Goal: Information Seeking & Learning: Check status

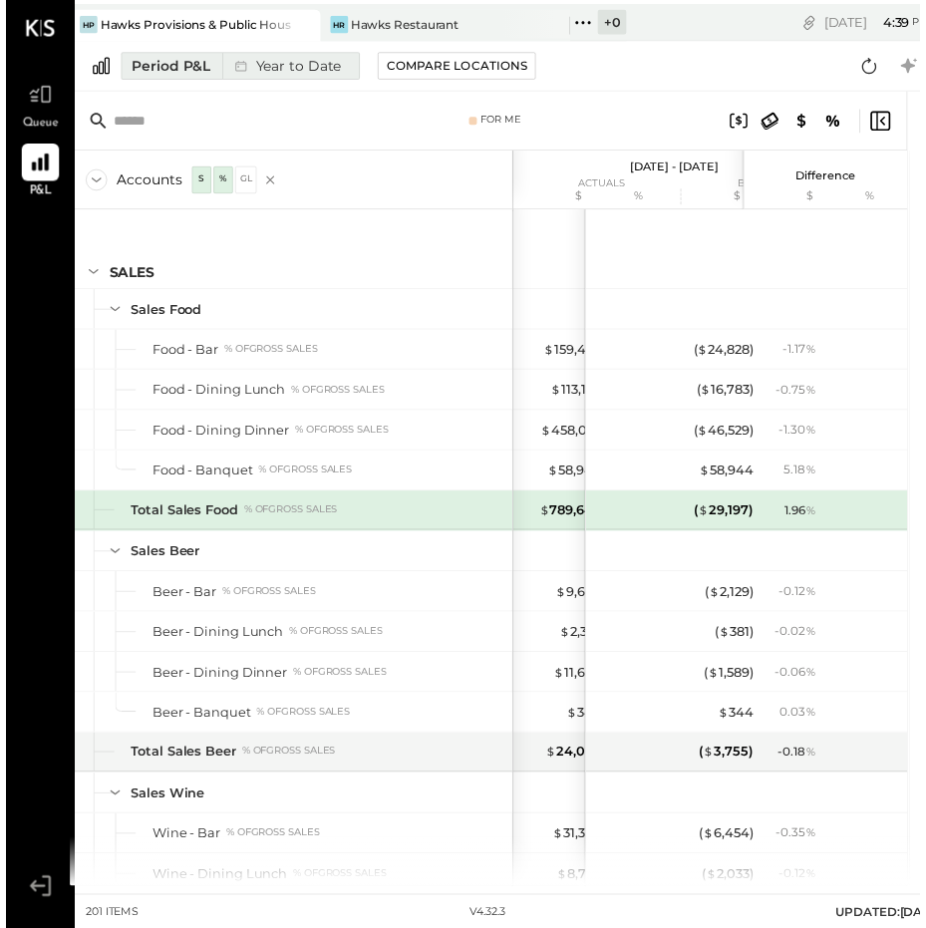
scroll to position [6741, 0]
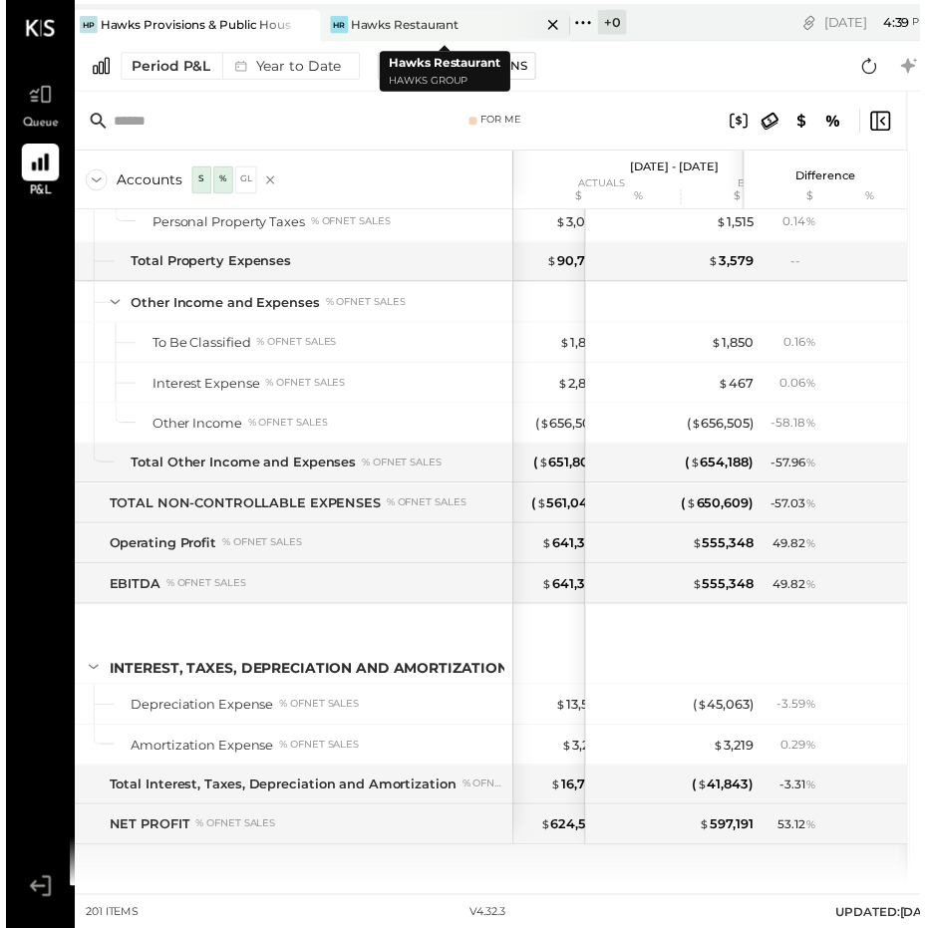
click at [384, 18] on div "Hawks Restaurant" at bounding box center [405, 24] width 110 height 17
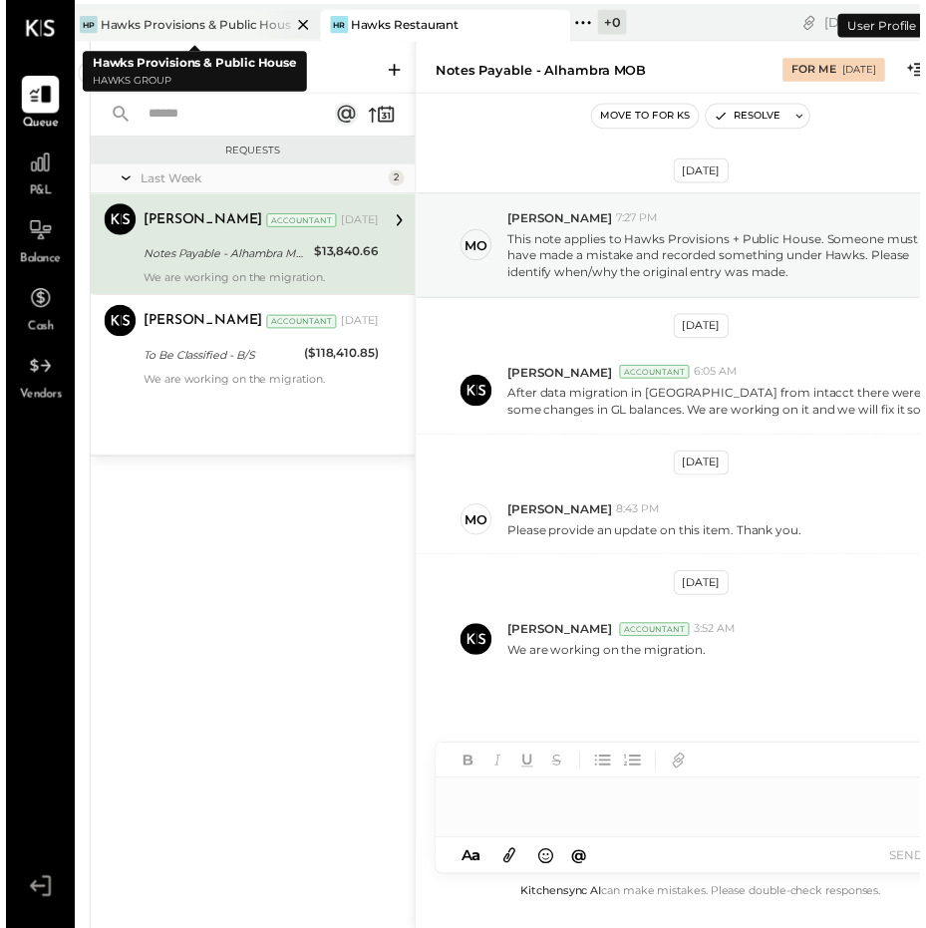
click at [225, 22] on div "Hawks Provisions & Public House" at bounding box center [192, 24] width 193 height 17
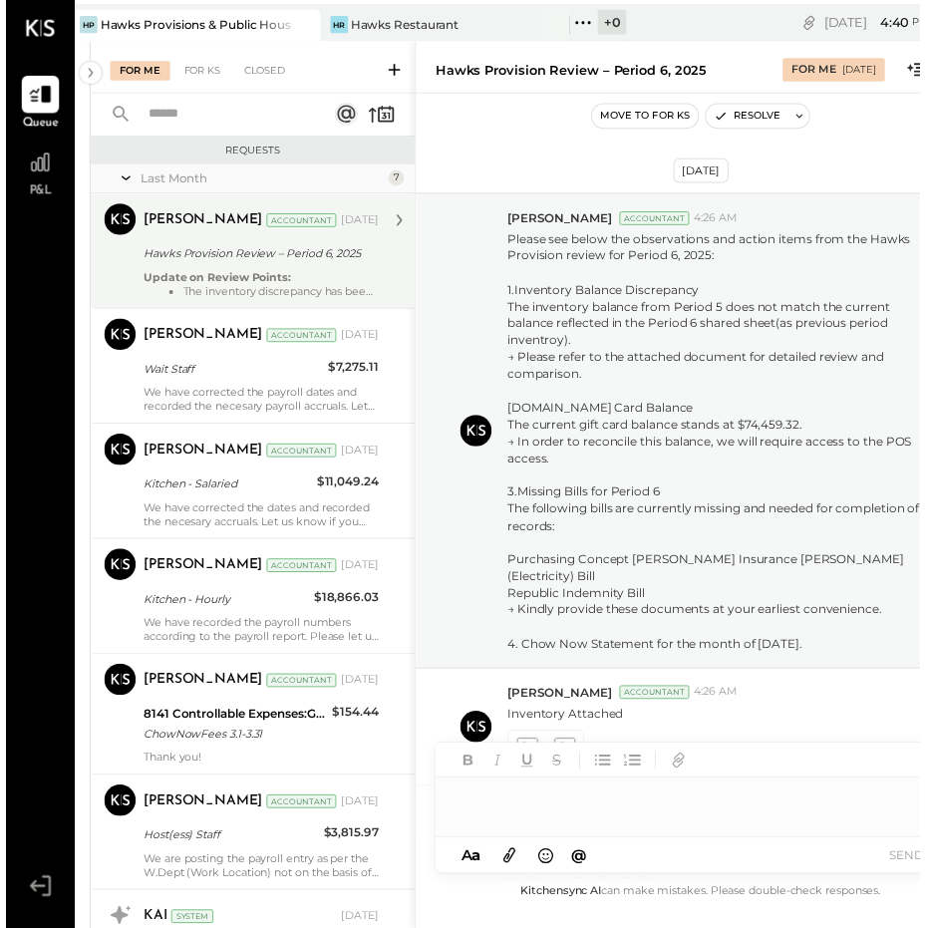
scroll to position [254, 0]
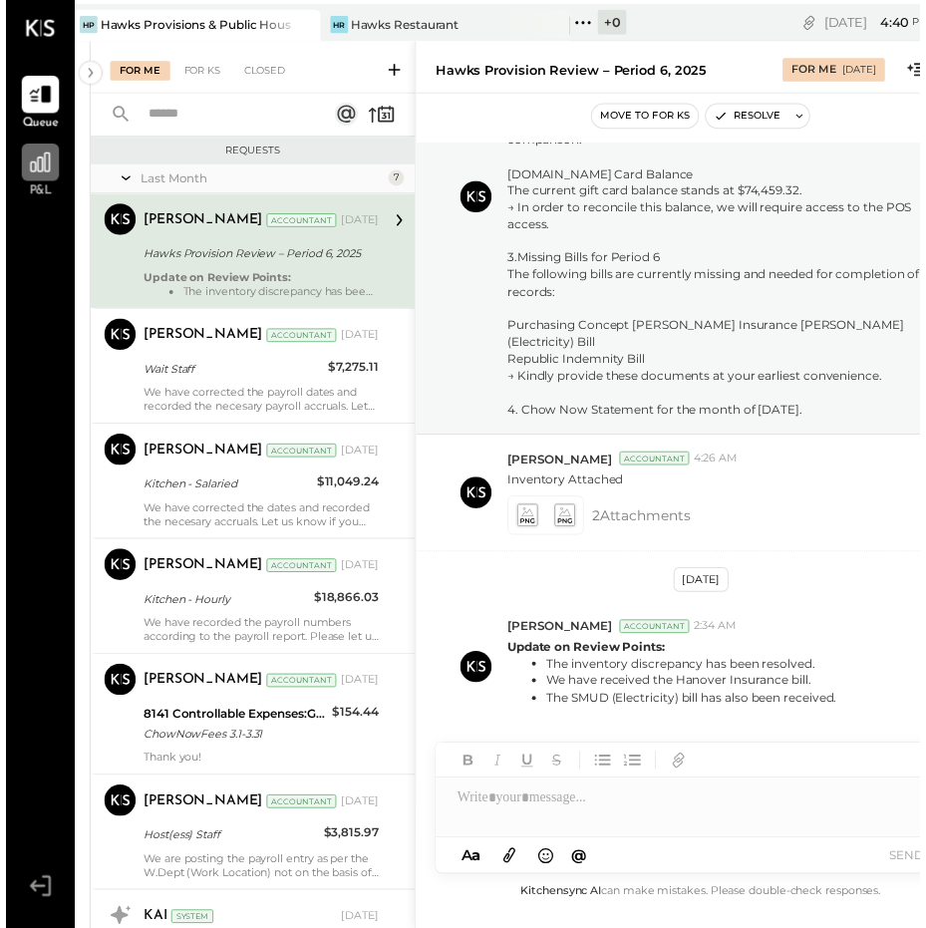
click at [38, 166] on icon at bounding box center [35, 164] width 26 height 26
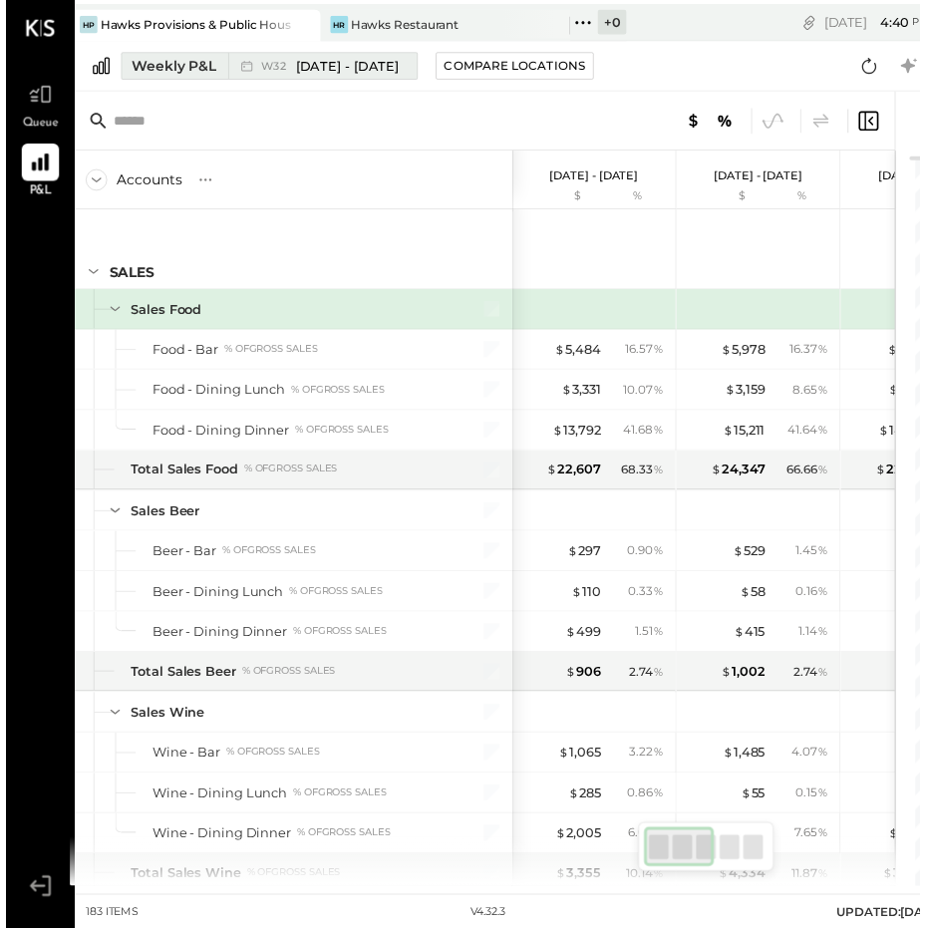
click at [164, 61] on div "Weekly P&L" at bounding box center [171, 67] width 86 height 20
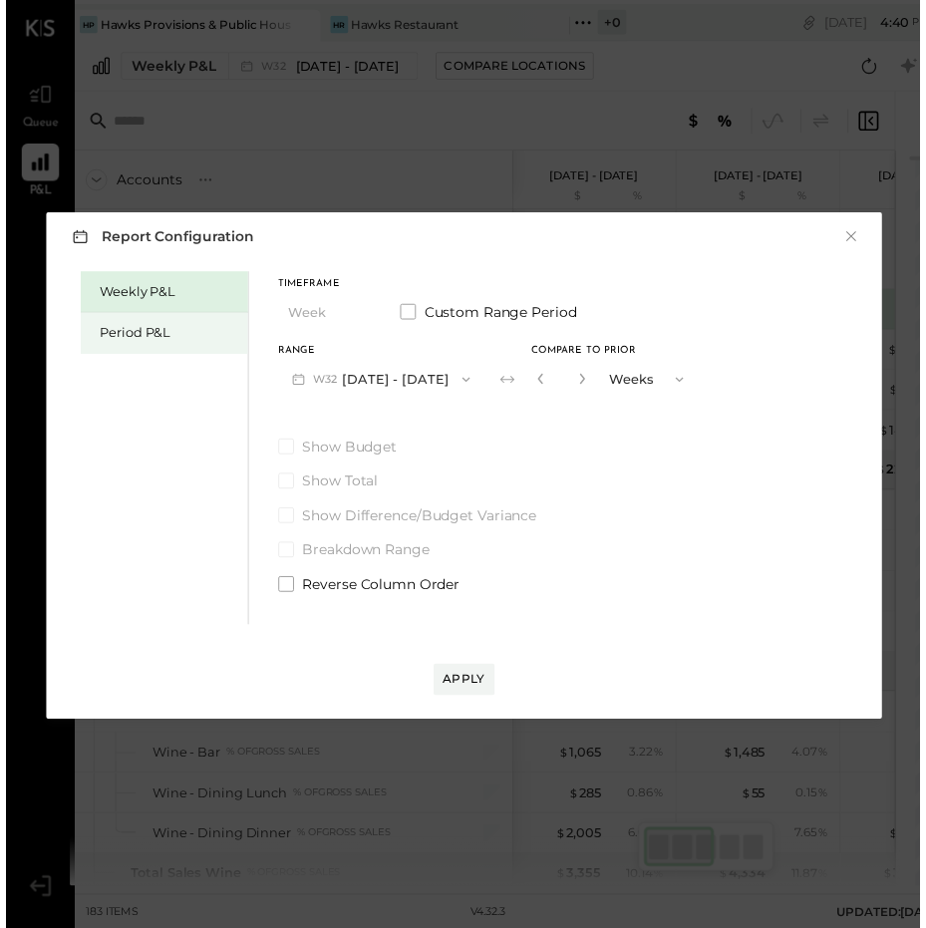
click at [129, 328] on div "Period P&L" at bounding box center [165, 337] width 139 height 19
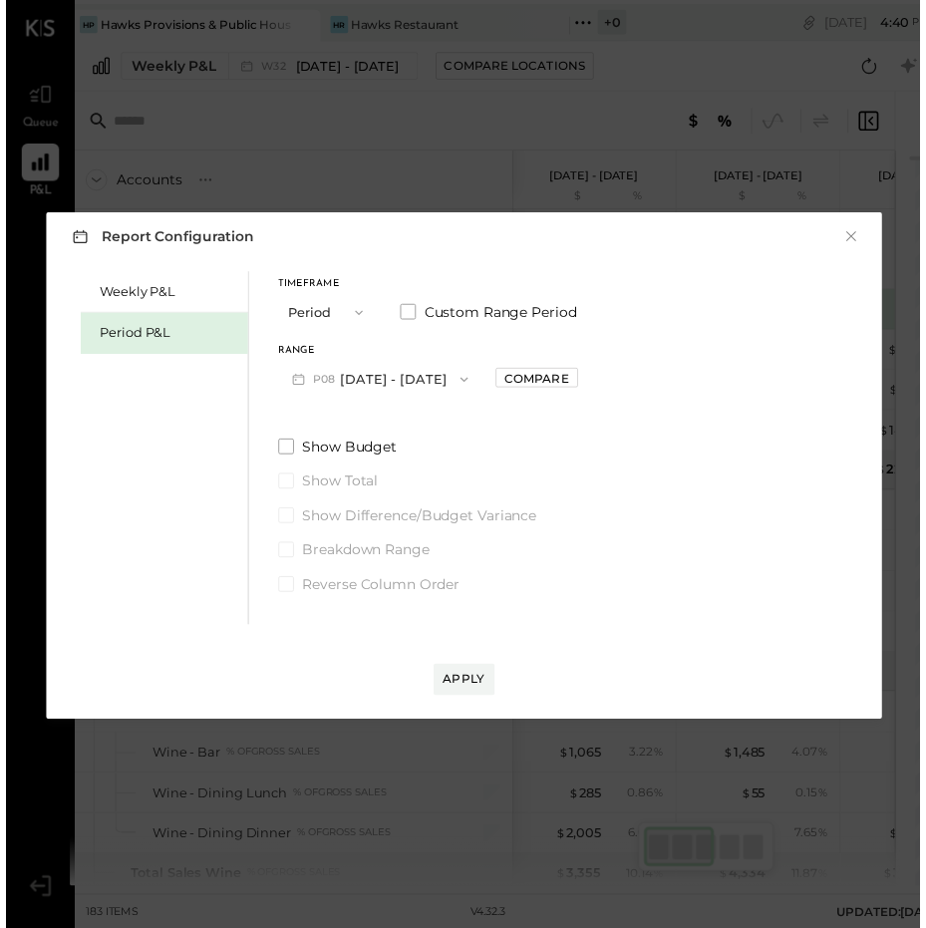
click at [348, 377] on button "P08 [DATE] - [DATE]" at bounding box center [379, 384] width 207 height 37
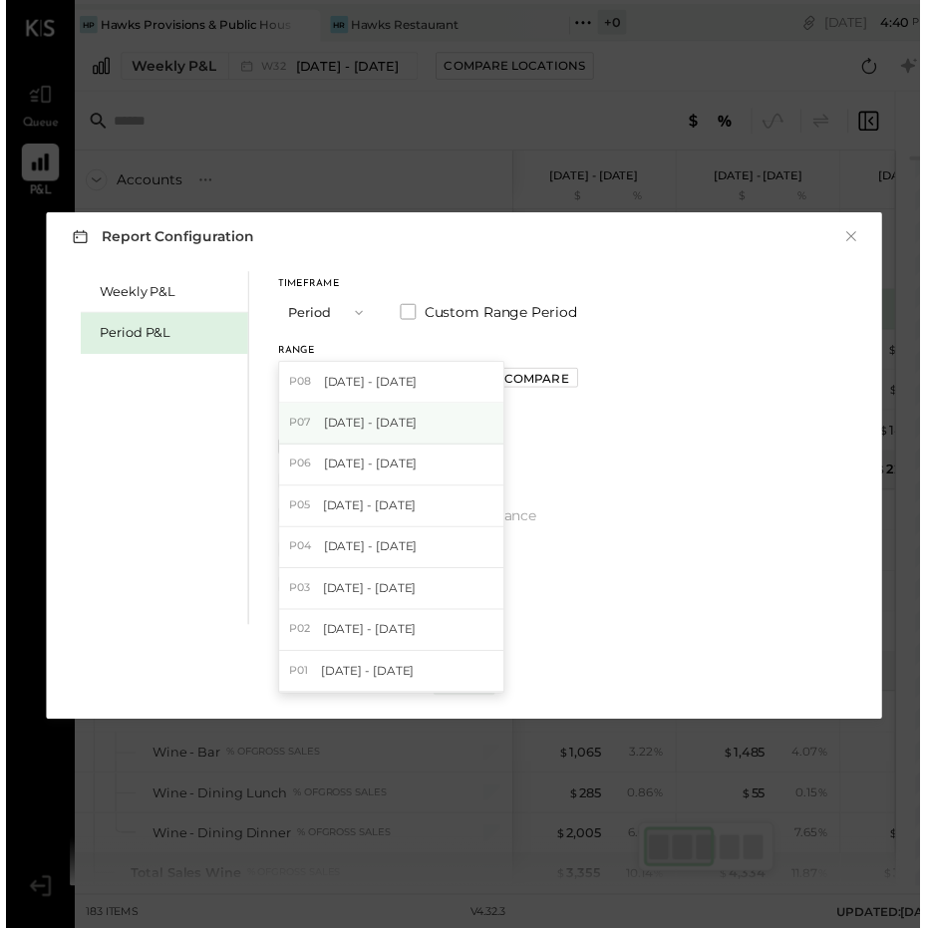
click at [356, 420] on span "[DATE] - [DATE]" at bounding box center [369, 427] width 95 height 17
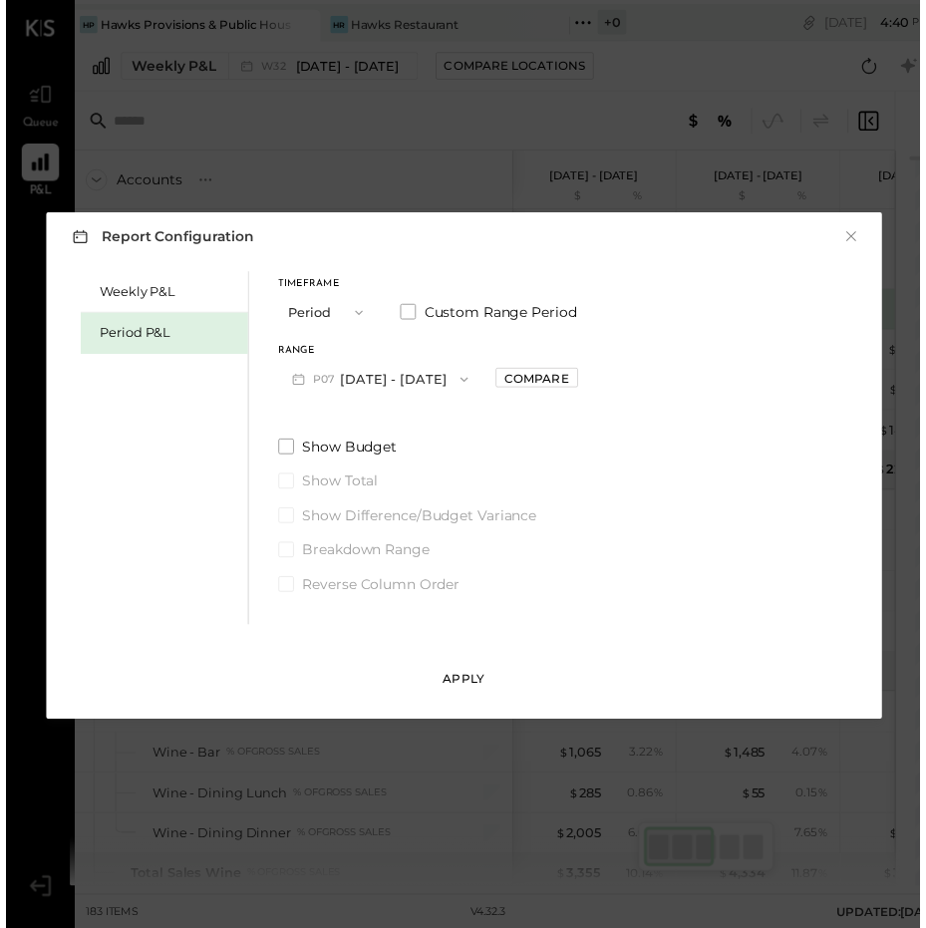
click at [465, 682] on div "Apply" at bounding box center [464, 687] width 42 height 17
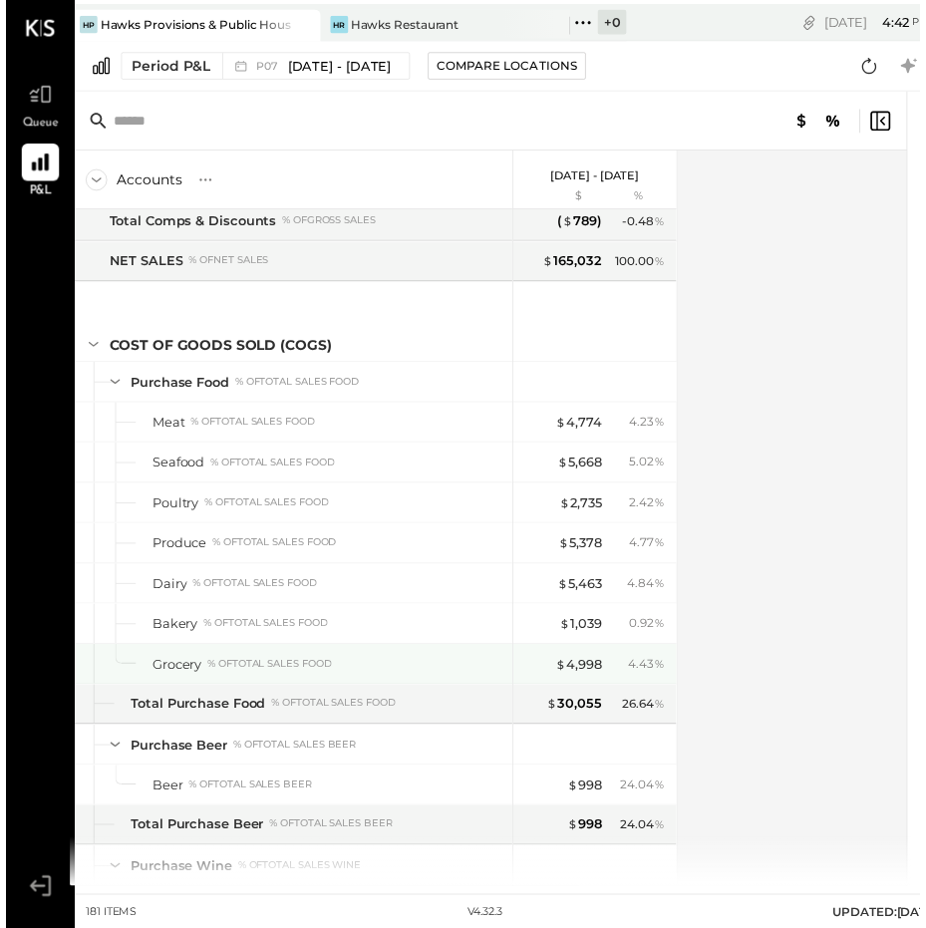
scroll to position [1494, 0]
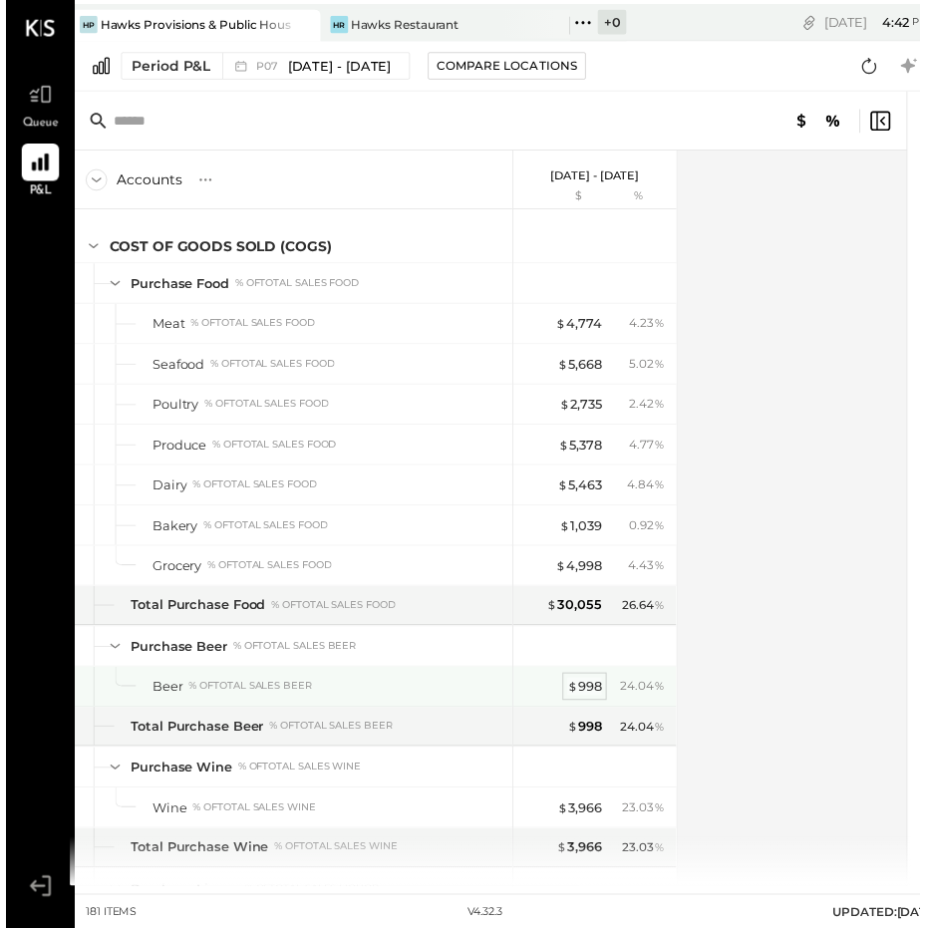
click at [601, 696] on div "$ 998" at bounding box center [586, 695] width 35 height 19
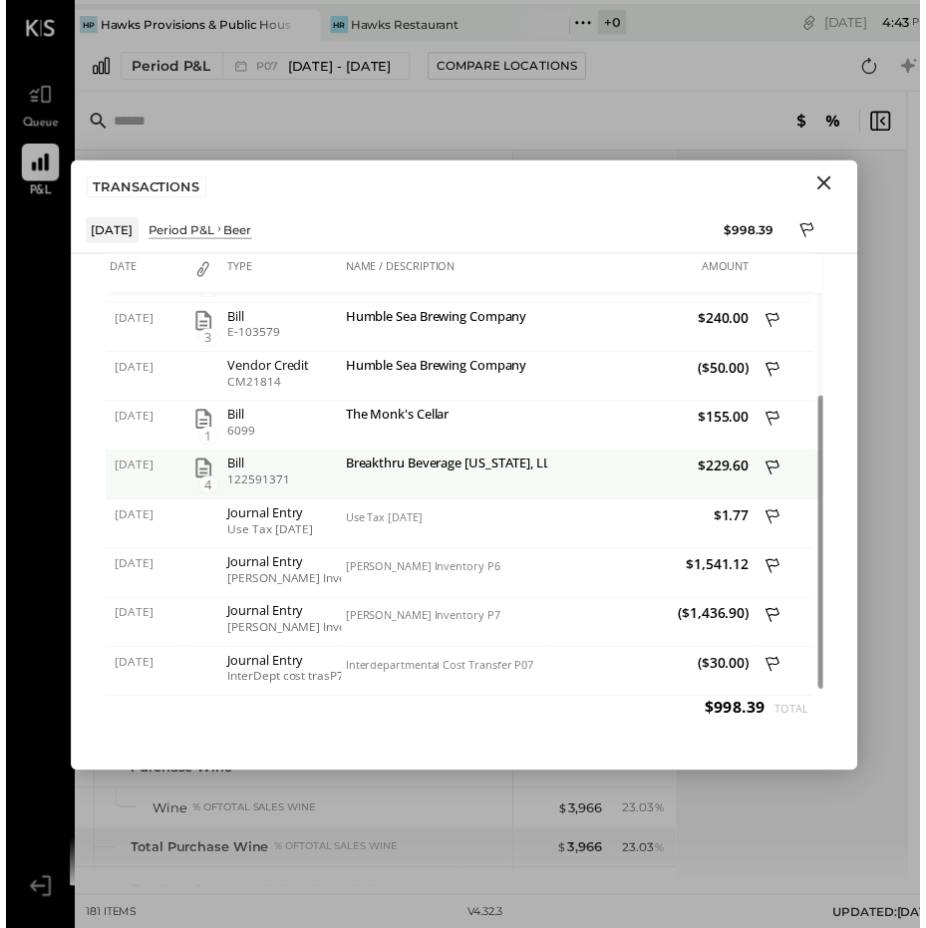
scroll to position [15, 0]
click at [192, 465] on icon "button" at bounding box center [200, 474] width 16 height 20
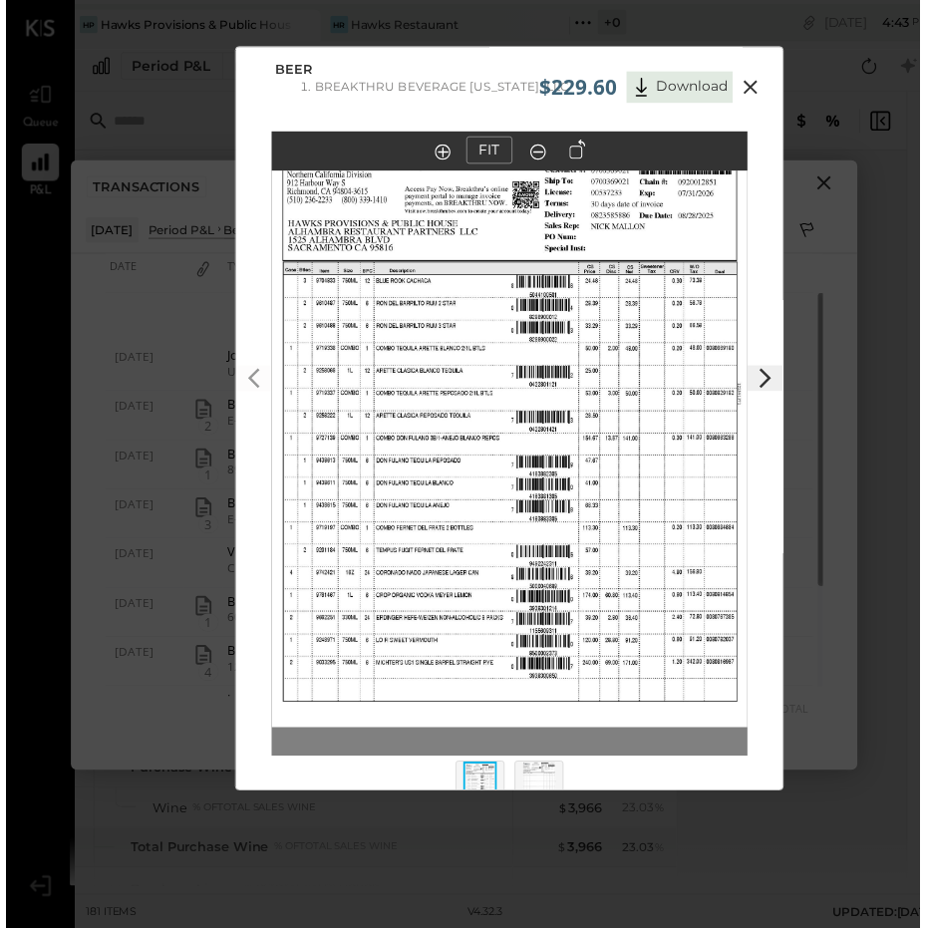
click at [439, 153] on in at bounding box center [442, 154] width 16 height 16
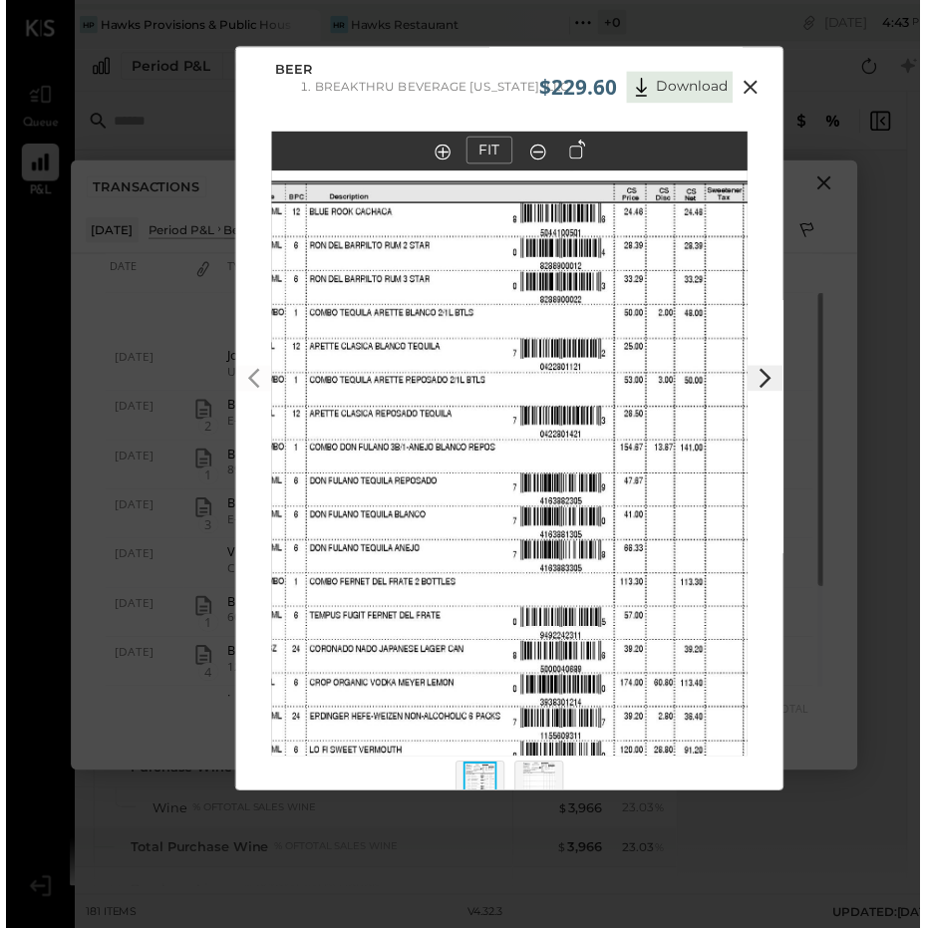
scroll to position [81, 0]
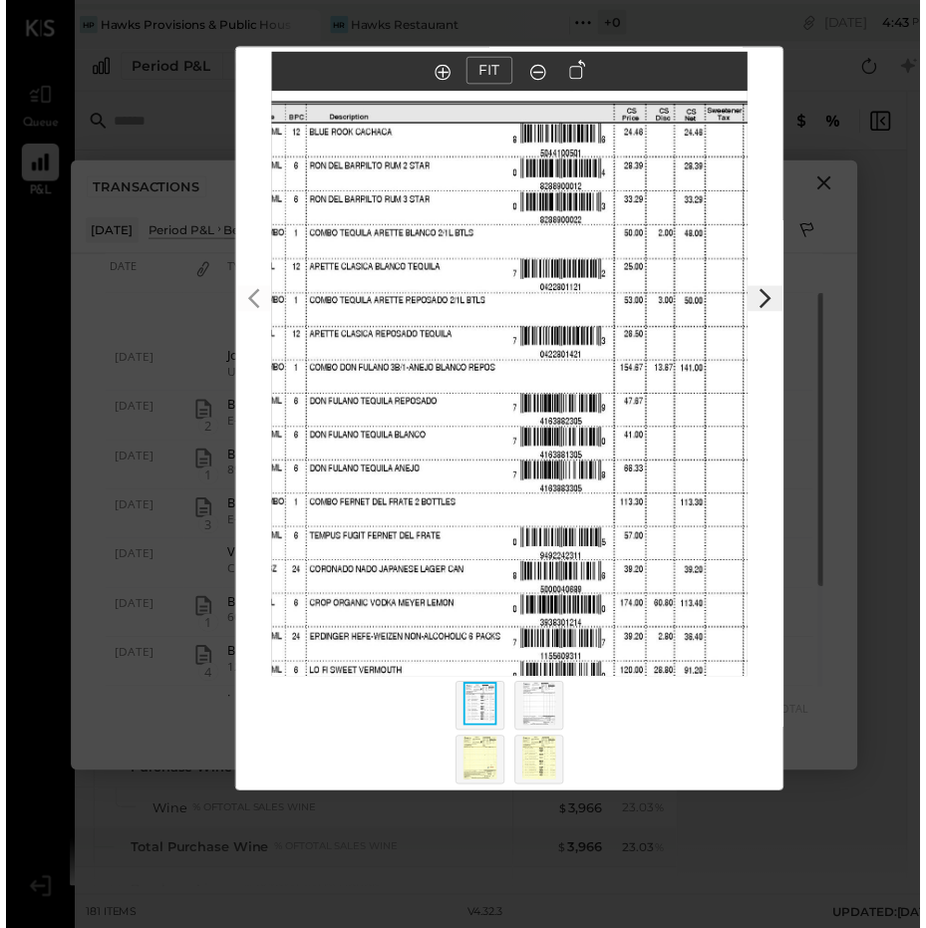
click at [539, 710] on img at bounding box center [540, 713] width 34 height 44
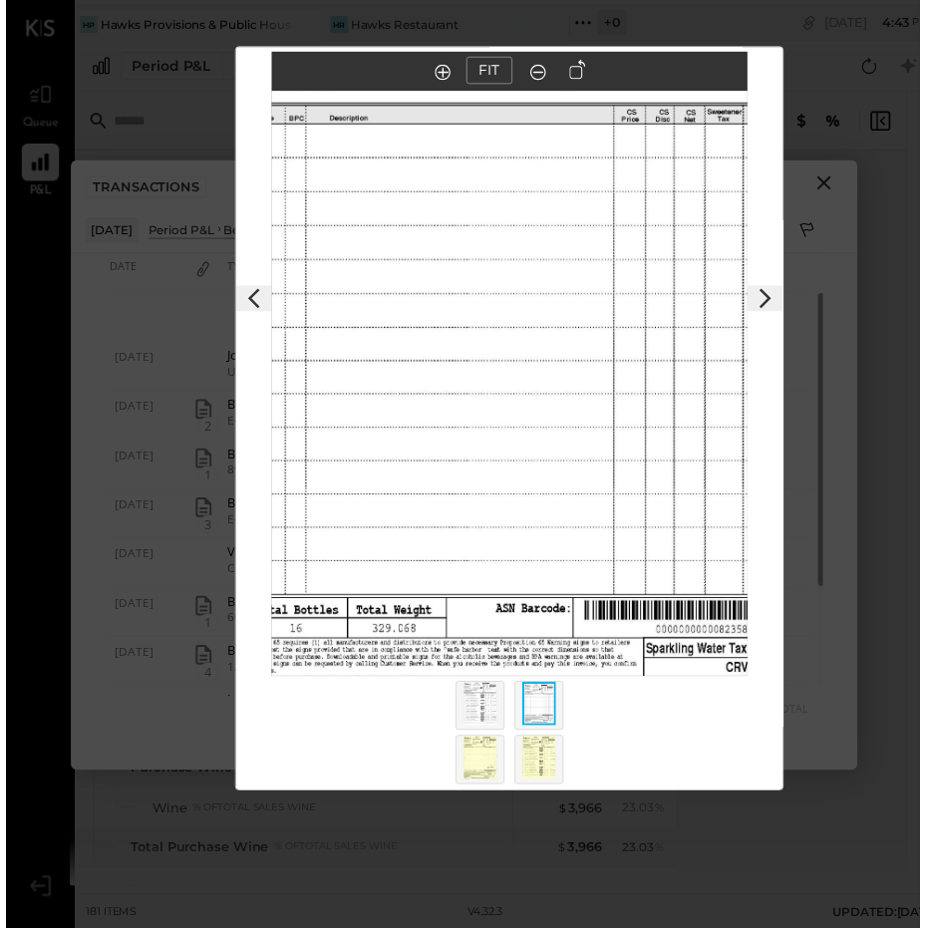
click at [469, 752] on img at bounding box center [480, 768] width 34 height 44
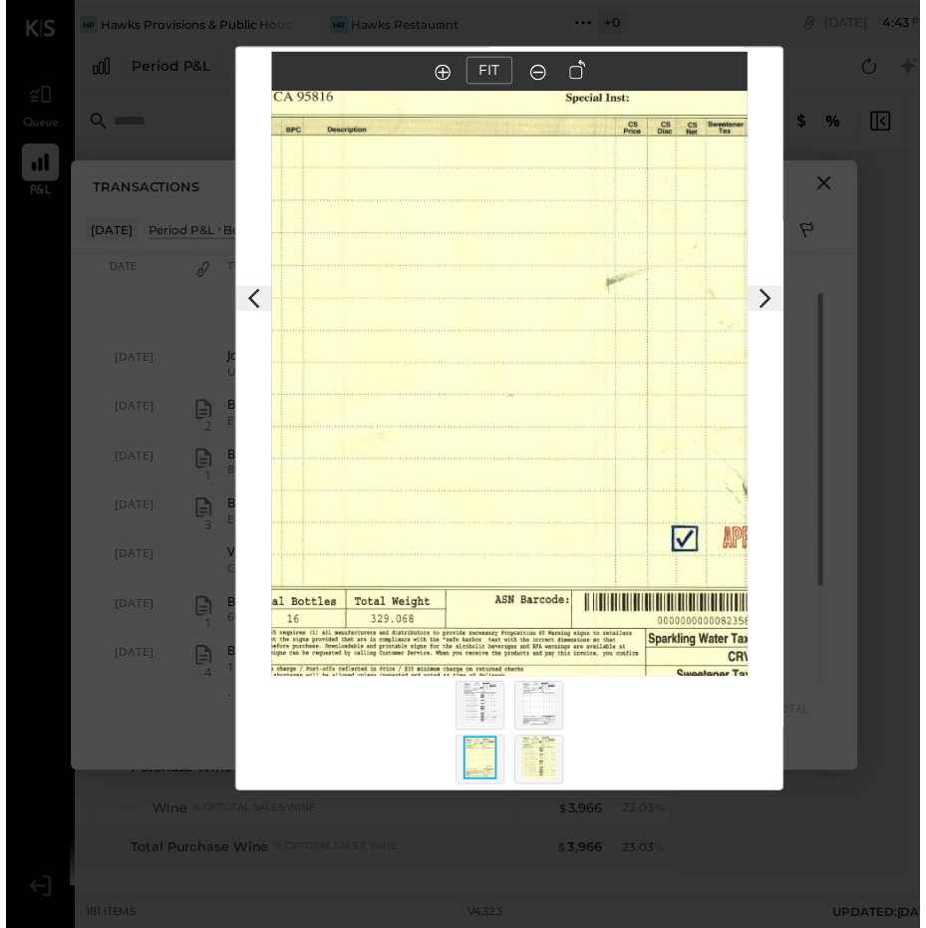
click at [536, 764] on img at bounding box center [540, 768] width 34 height 44
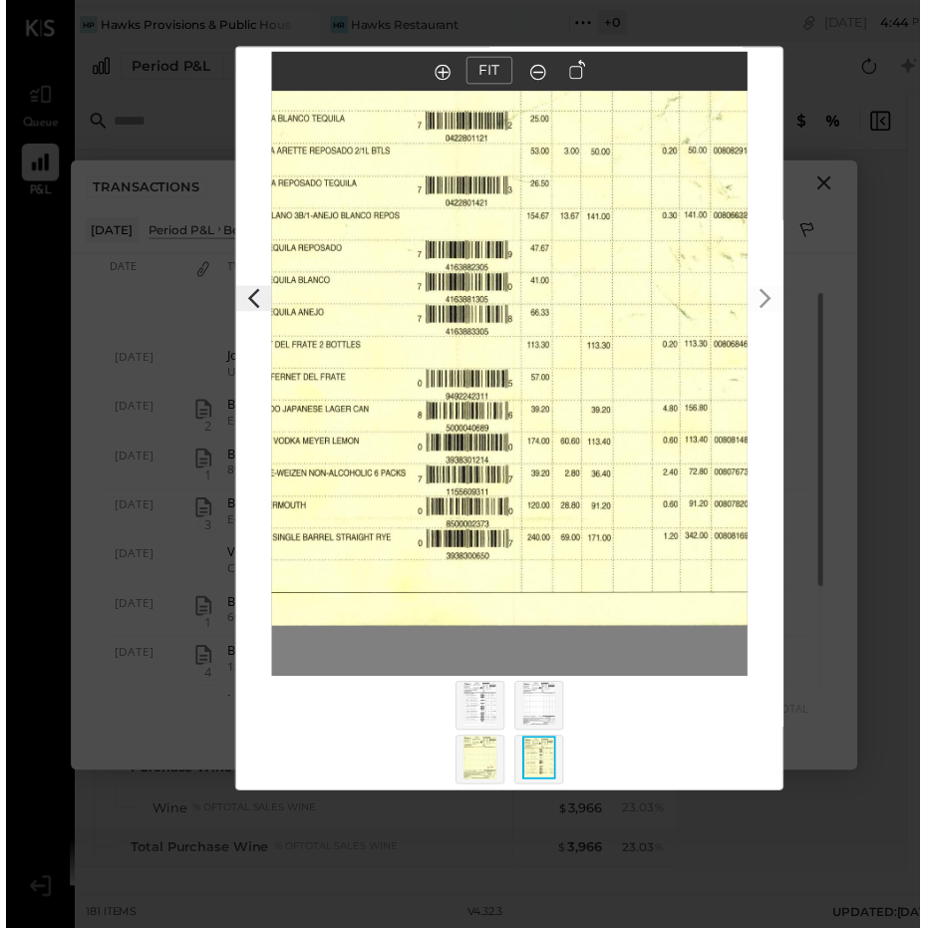
drag, startPoint x: 509, startPoint y: 533, endPoint x: 415, endPoint y: 377, distance: 182.3
click at [415, 377] on img at bounding box center [417, 187] width 724 height 895
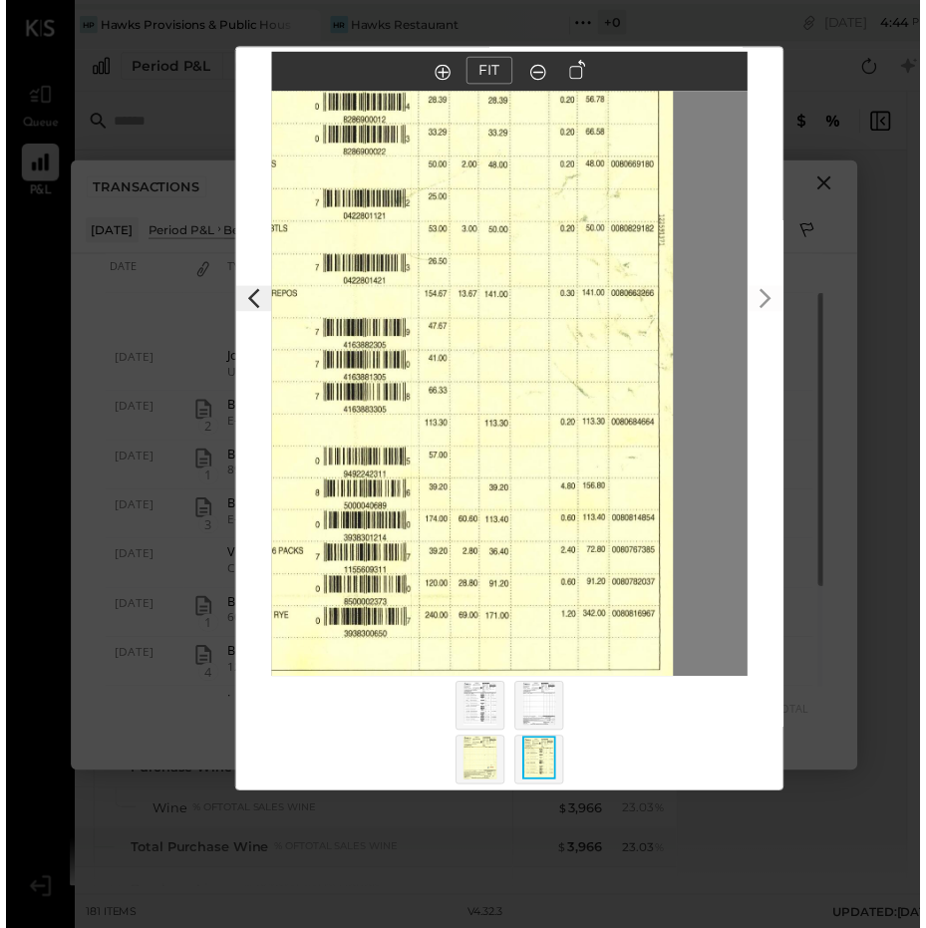
drag, startPoint x: 496, startPoint y: 365, endPoint x: 349, endPoint y: 502, distance: 201.6
click at [393, 444] on img at bounding box center [313, 266] width 724 height 895
click at [474, 715] on img at bounding box center [480, 713] width 34 height 44
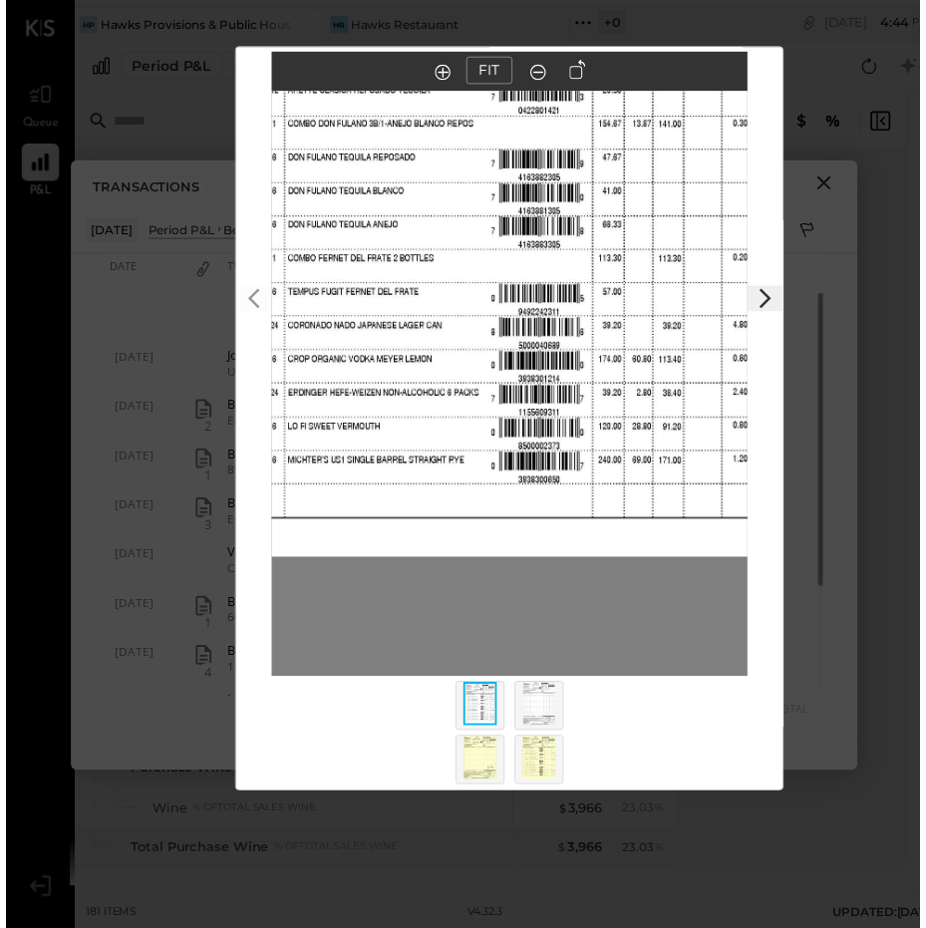
drag, startPoint x: 564, startPoint y: 456, endPoint x: 561, endPoint y: 270, distance: 186.3
click at [561, 270] on img at bounding box center [489, 95] width 724 height 937
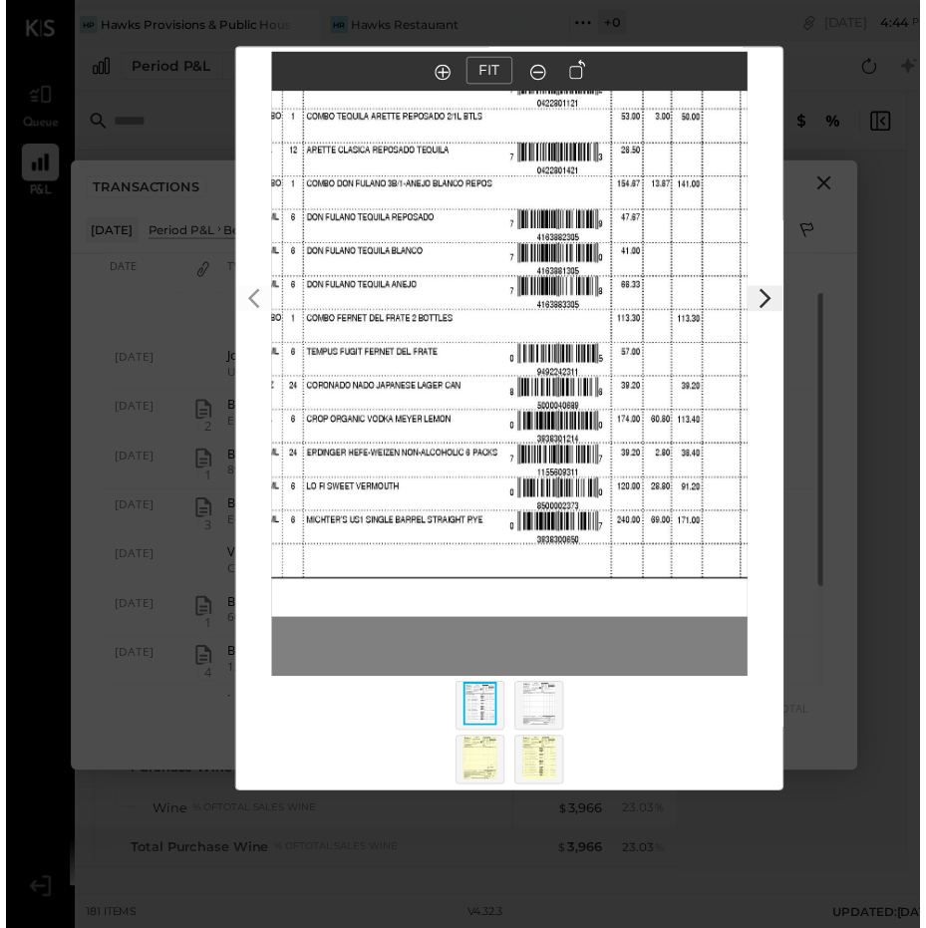
click at [532, 688] on div at bounding box center [509, 722] width 161 height 75
click at [541, 700] on img at bounding box center [540, 713] width 34 height 44
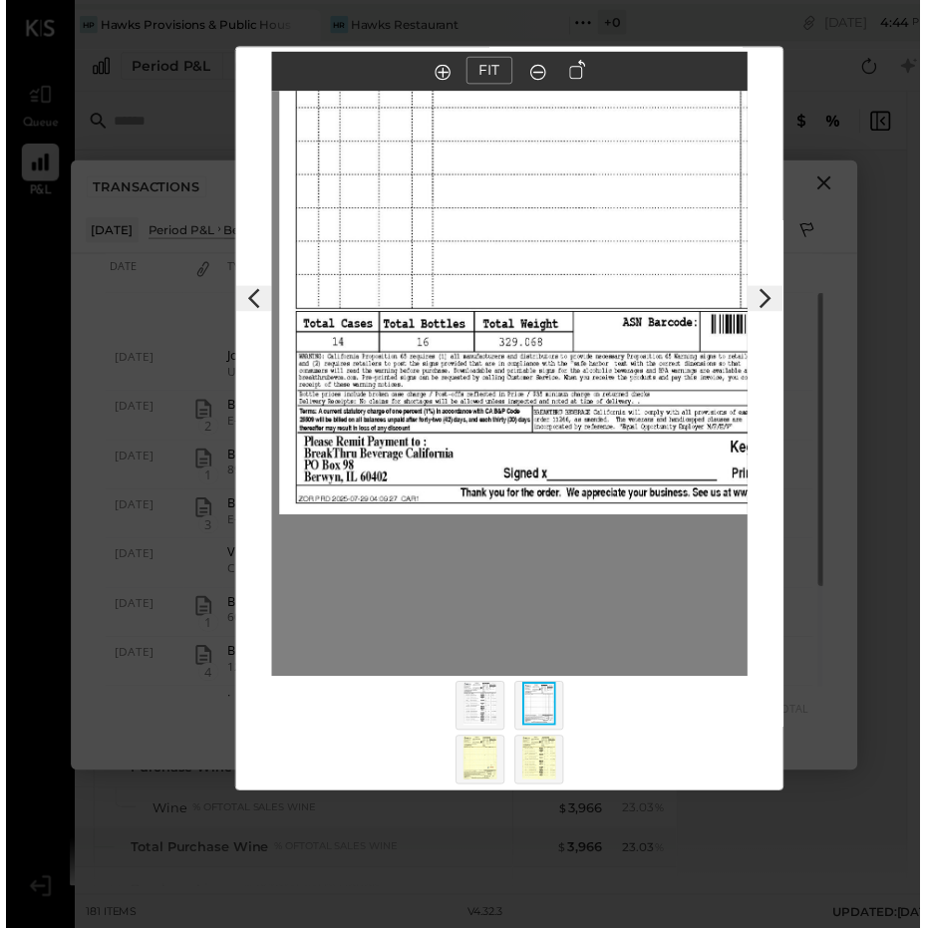
drag, startPoint x: 563, startPoint y: 460, endPoint x: 632, endPoint y: 125, distance: 342.7
click at [632, 125] on img at bounding box center [639, 53] width 724 height 937
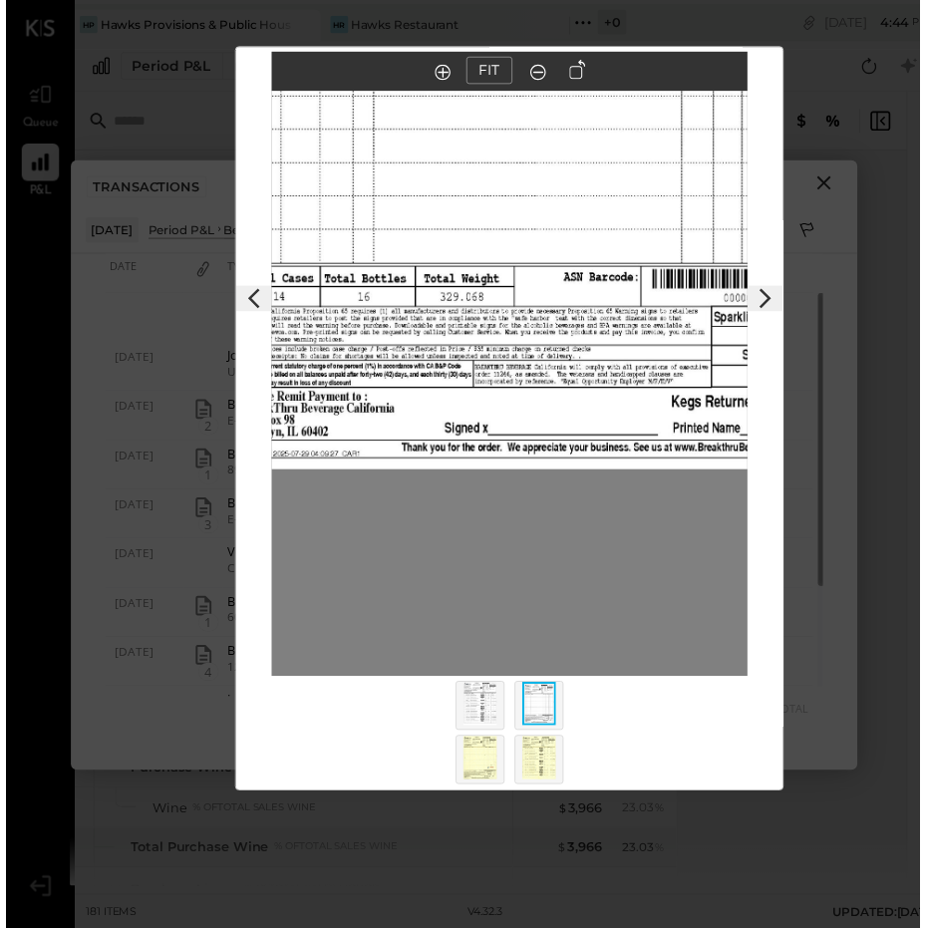
click at [464, 770] on img at bounding box center [480, 768] width 34 height 44
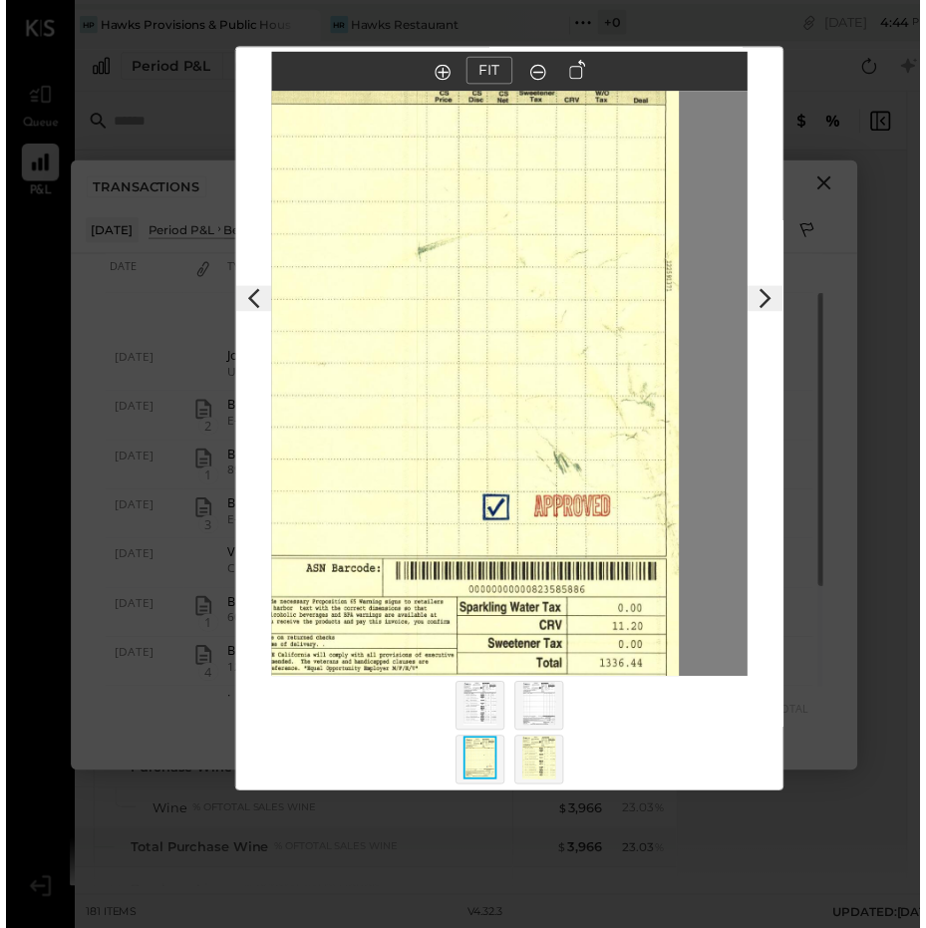
drag, startPoint x: 460, startPoint y: 366, endPoint x: 386, endPoint y: 293, distance: 104.3
click at [230, 388] on div "$229.60 Download Beer Breakthru Beverage [US_STATE], LLC FIT" at bounding box center [464, 471] width 928 height 942
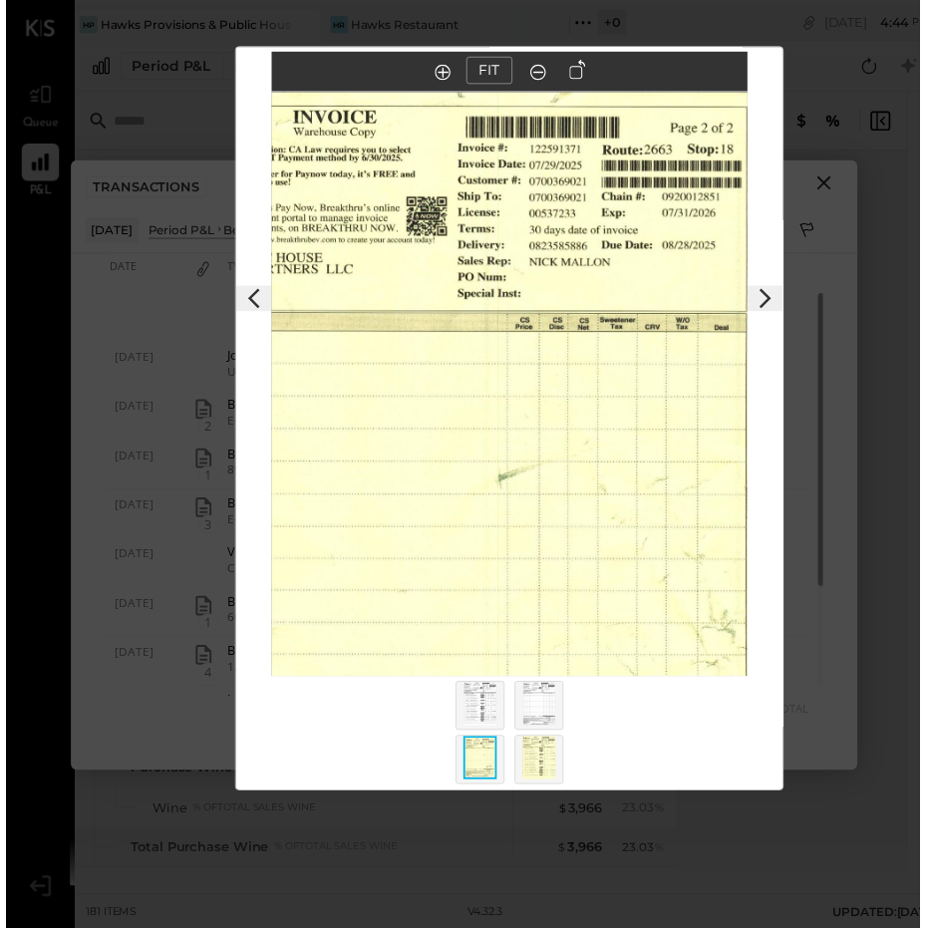
drag, startPoint x: 424, startPoint y: 276, endPoint x: 351, endPoint y: 564, distance: 297.2
click at [351, 564] on img at bounding box center [401, 542] width 724 height 895
drag, startPoint x: 180, startPoint y: 530, endPoint x: 275, endPoint y: 484, distance: 105.2
click at [273, 489] on div "$229.60 Download Beer Breakthru Beverage [US_STATE], LLC FIT" at bounding box center [464, 471] width 928 height 942
click at [539, 762] on img at bounding box center [540, 768] width 34 height 44
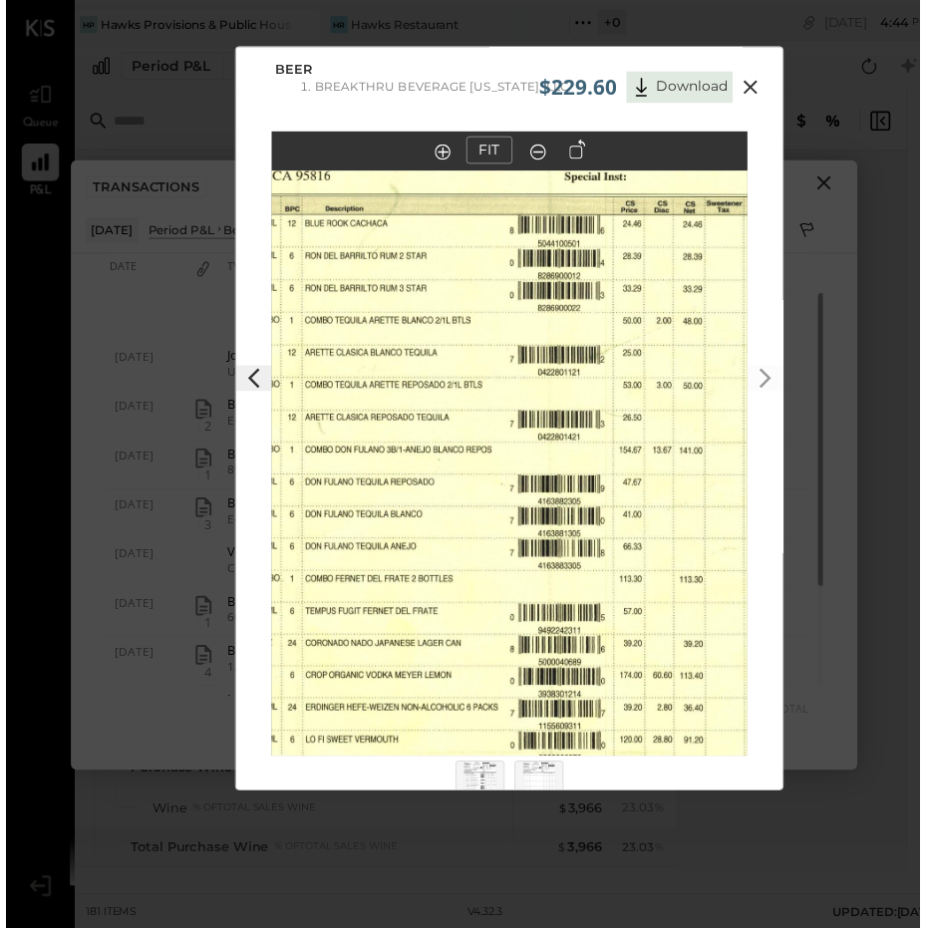
scroll to position [0, 0]
click at [751, 86] on icon at bounding box center [754, 89] width 24 height 24
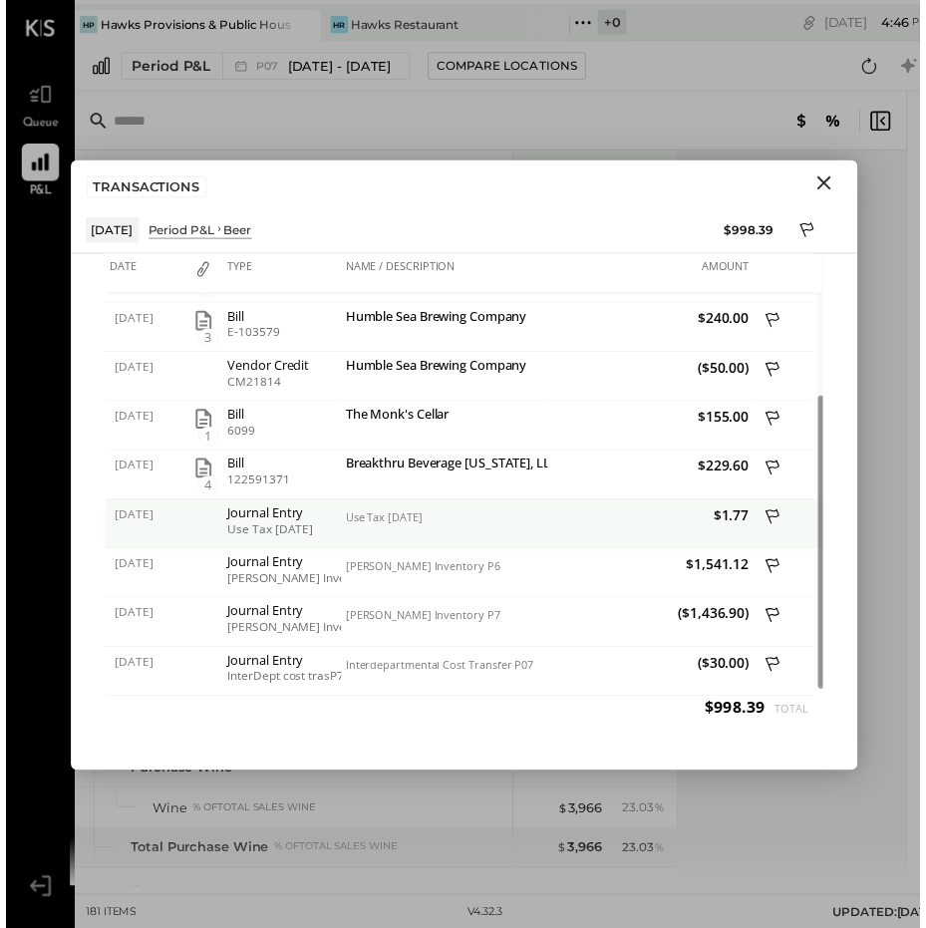
scroll to position [15, 0]
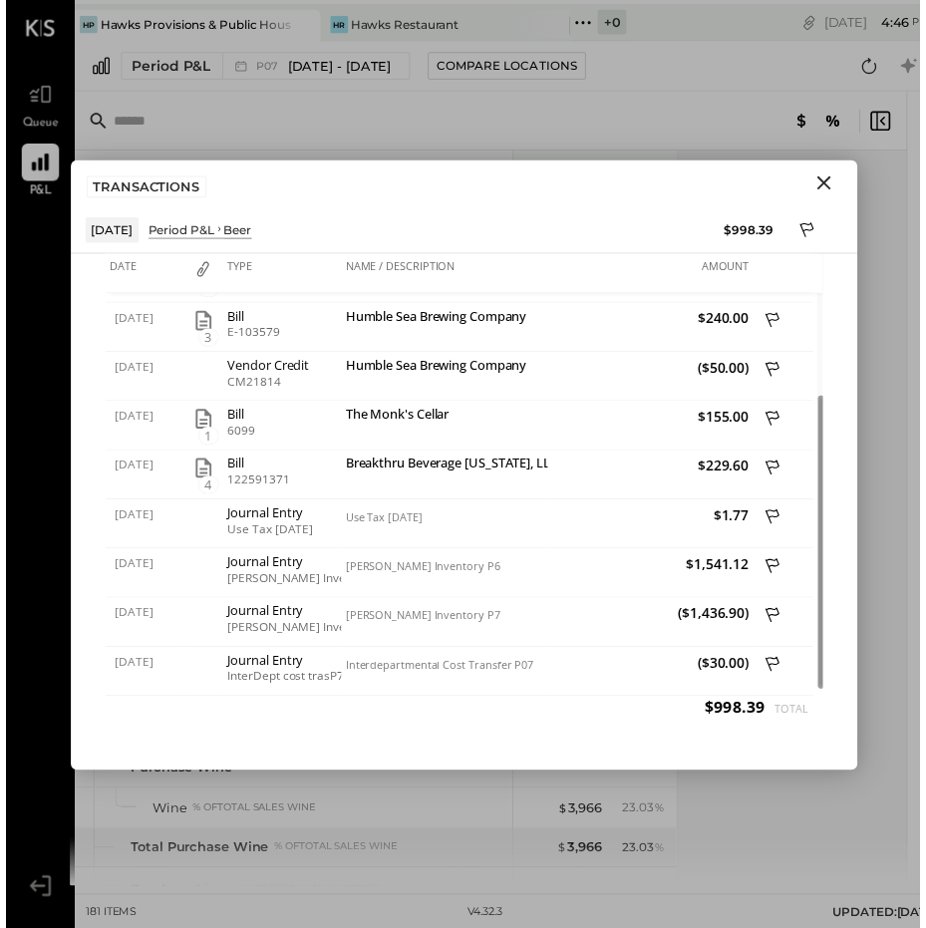
click at [834, 177] on icon "Close" at bounding box center [829, 185] width 24 height 24
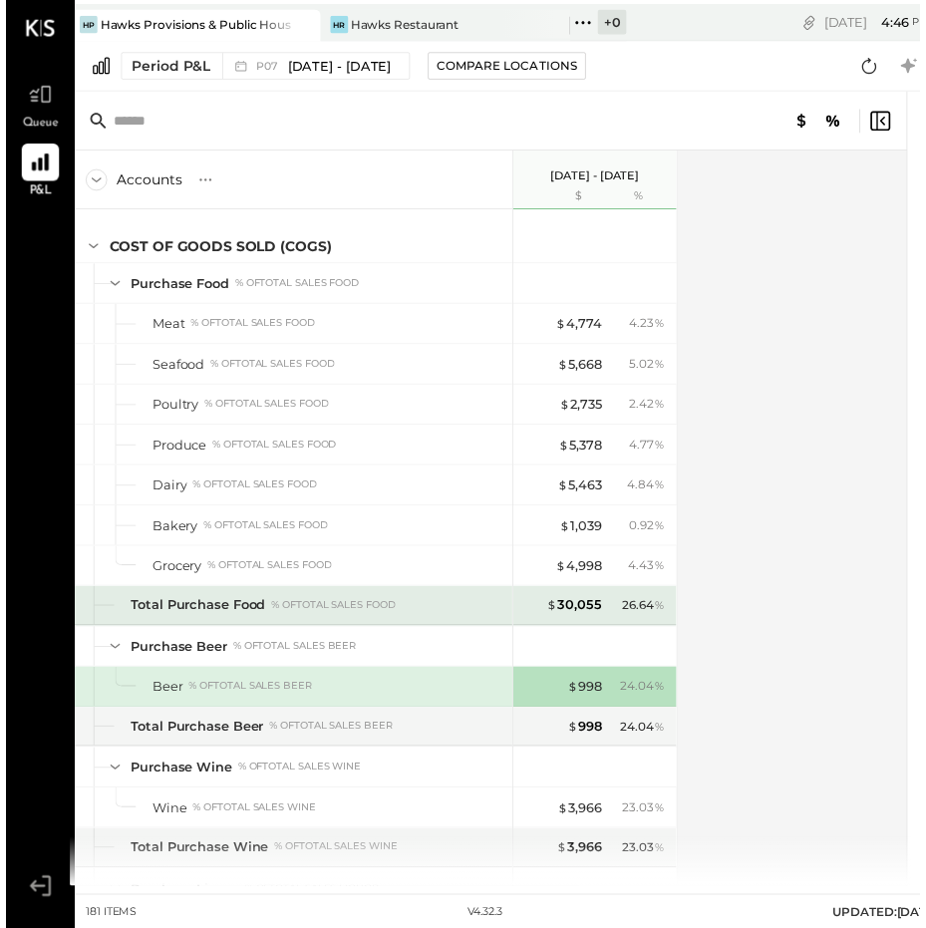
scroll to position [1594, 0]
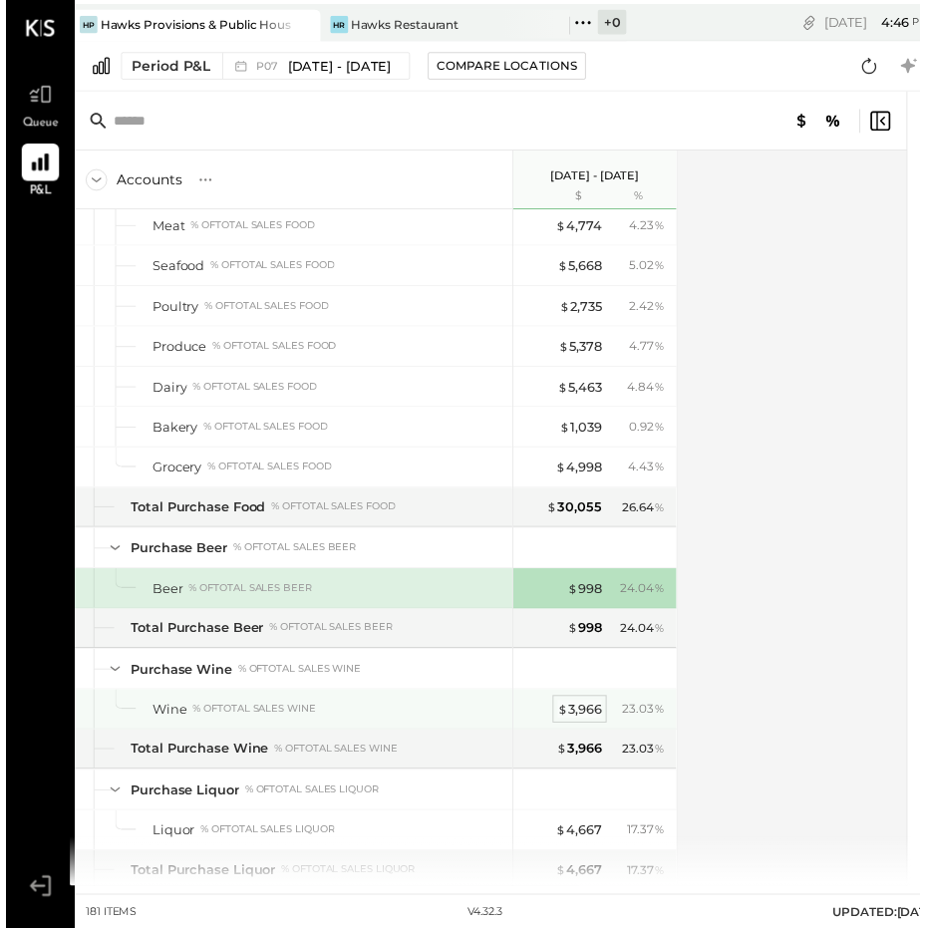
click at [597, 709] on div "$ 3,966" at bounding box center [581, 718] width 45 height 19
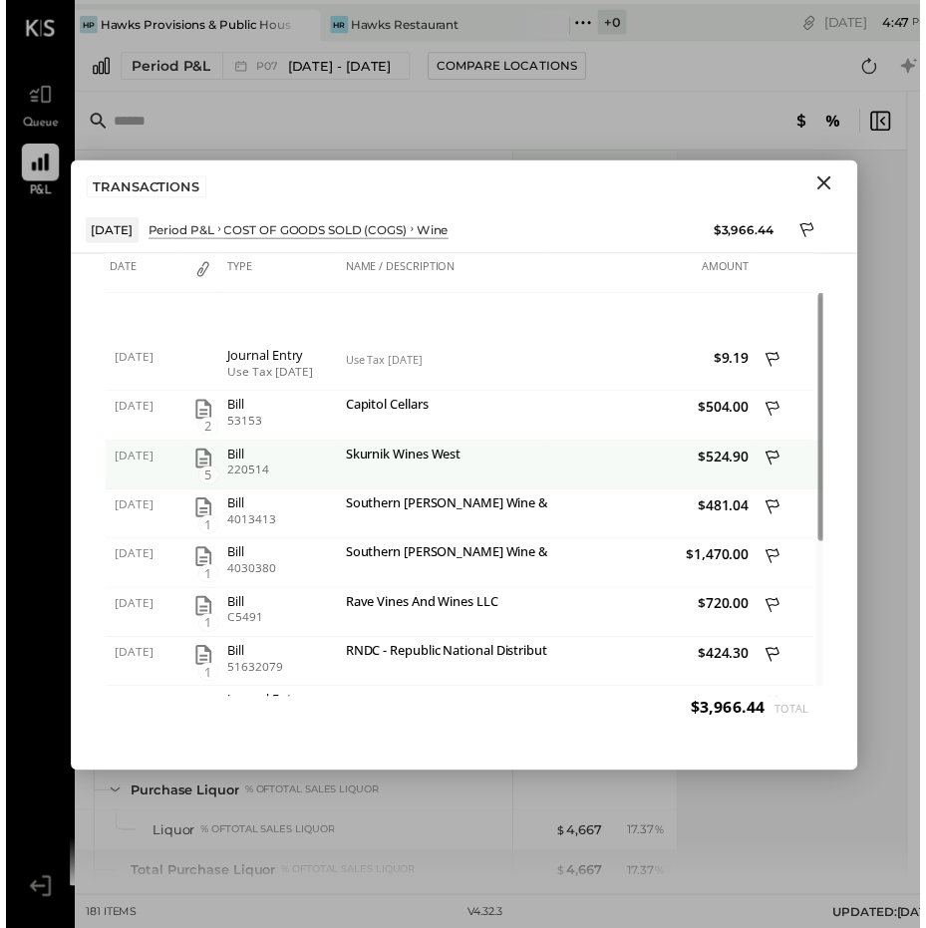
click at [194, 454] on icon "button" at bounding box center [200, 464] width 24 height 24
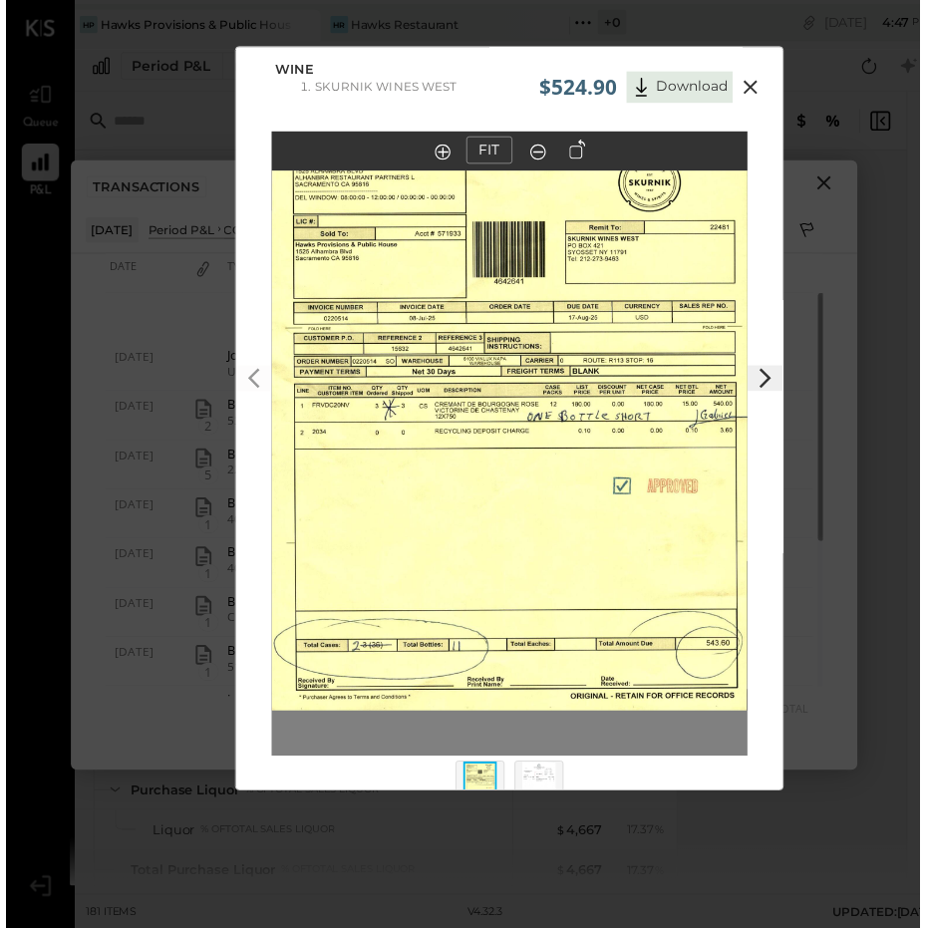
scroll to position [15, 0]
click at [678, 261] on img at bounding box center [510, 425] width 483 height 594
click at [442, 147] on icon at bounding box center [442, 154] width 16 height 16
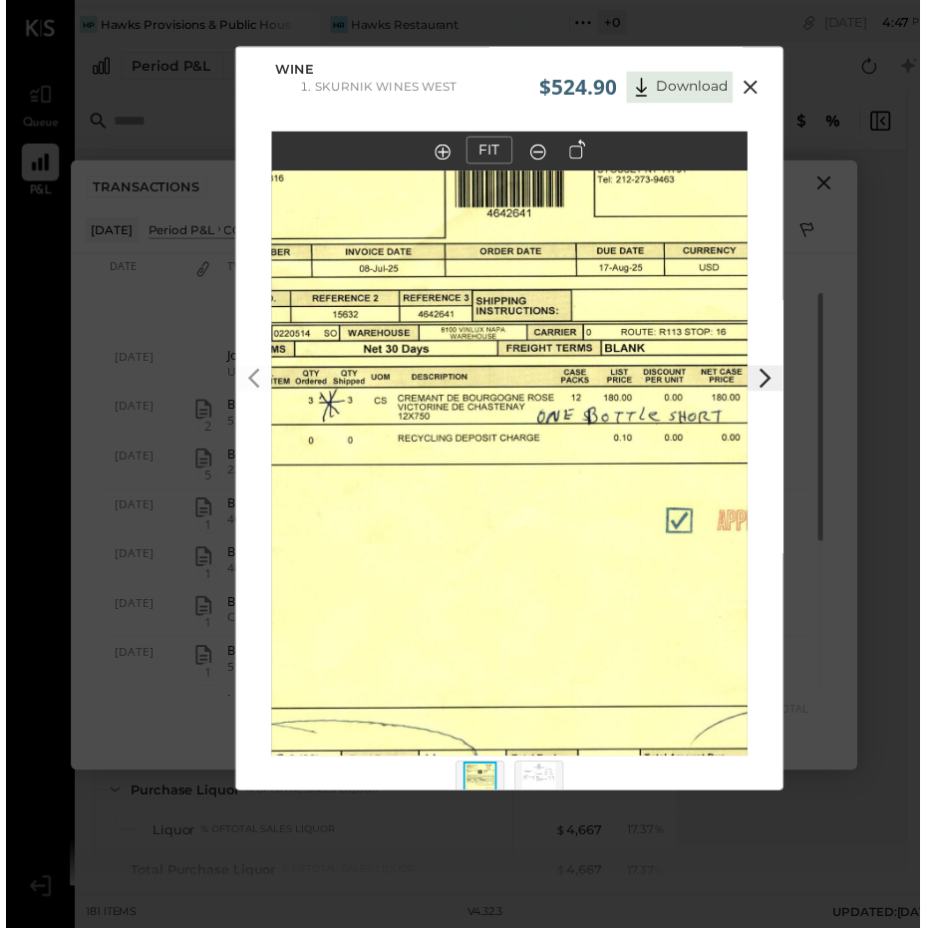
click at [724, 351] on img at bounding box center [510, 424] width 724 height 891
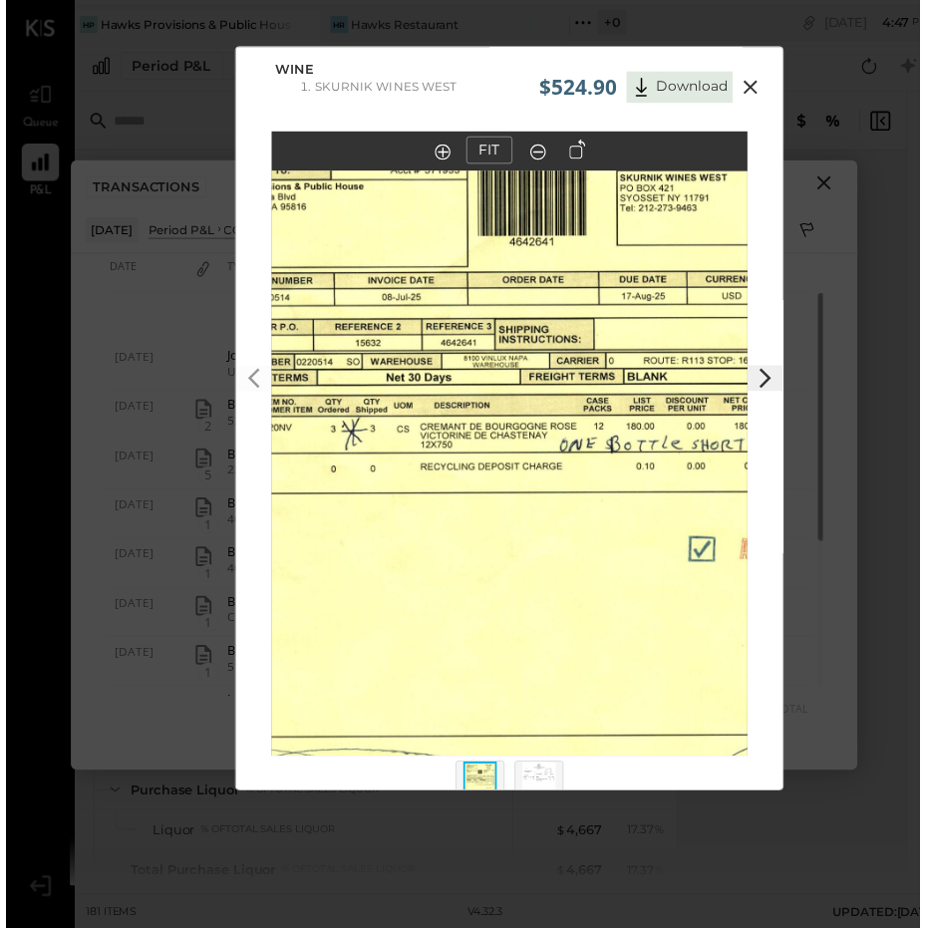
drag, startPoint x: 724, startPoint y: 351, endPoint x: 756, endPoint y: 380, distance: 43.0
click at [756, 380] on div "FIT" at bounding box center [510, 487] width 555 height 707
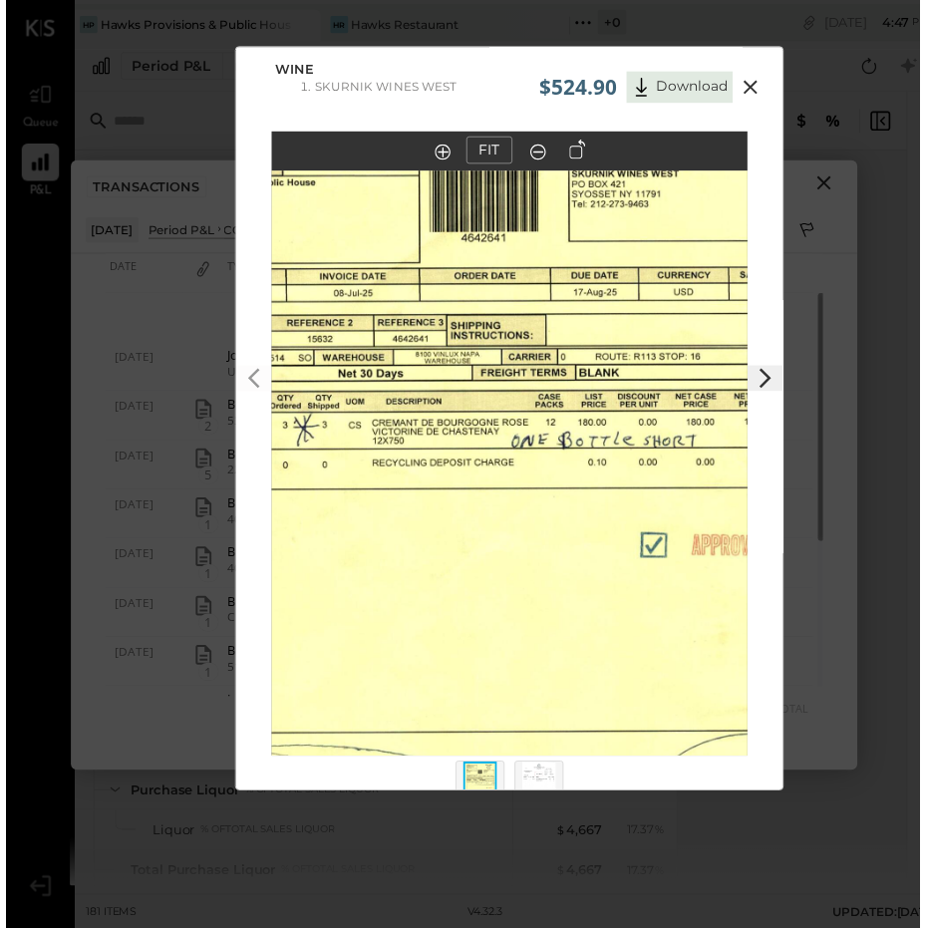
click at [698, 376] on img at bounding box center [485, 449] width 724 height 891
click at [541, 147] on out at bounding box center [539, 154] width 16 height 16
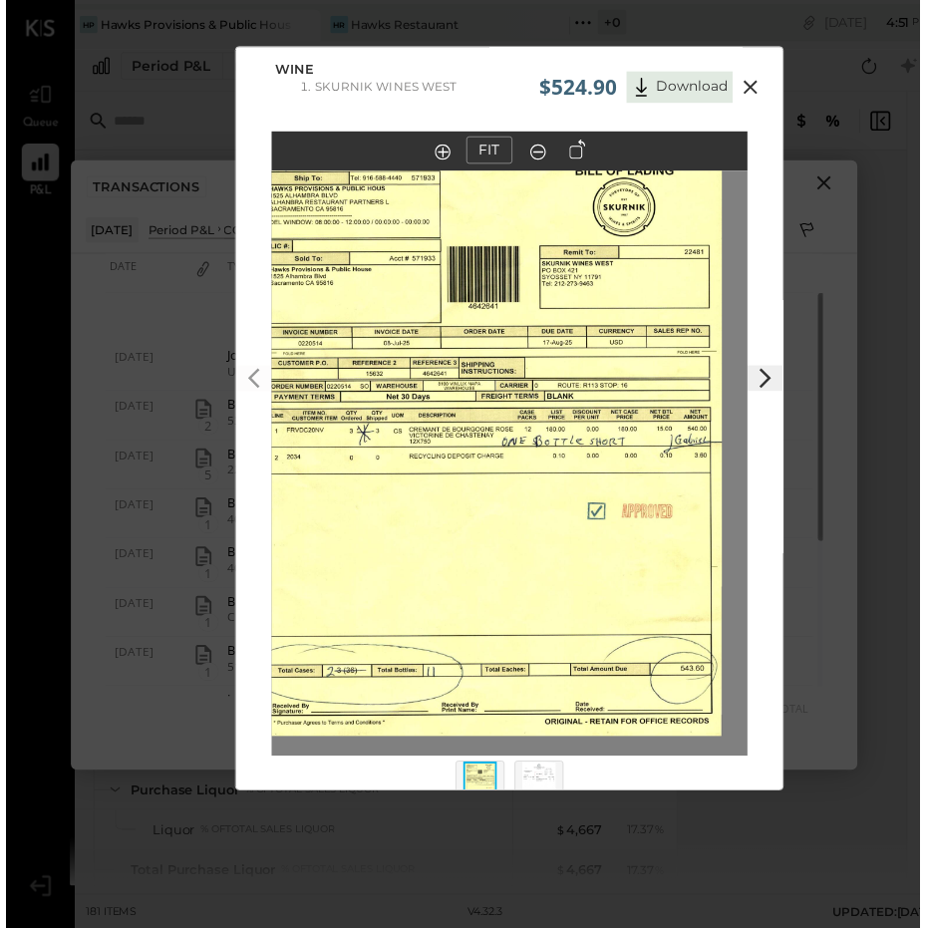
click at [700, 450] on img at bounding box center [484, 449] width 483 height 594
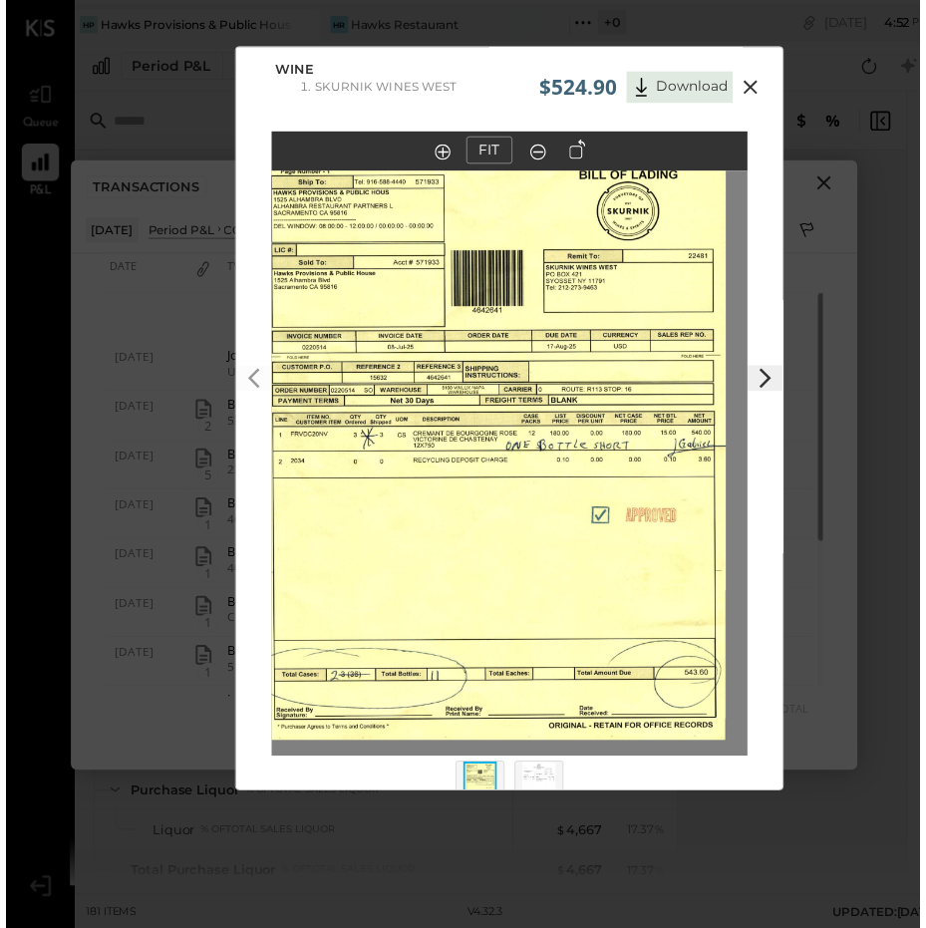
click at [744, 82] on icon at bounding box center [754, 89] width 24 height 24
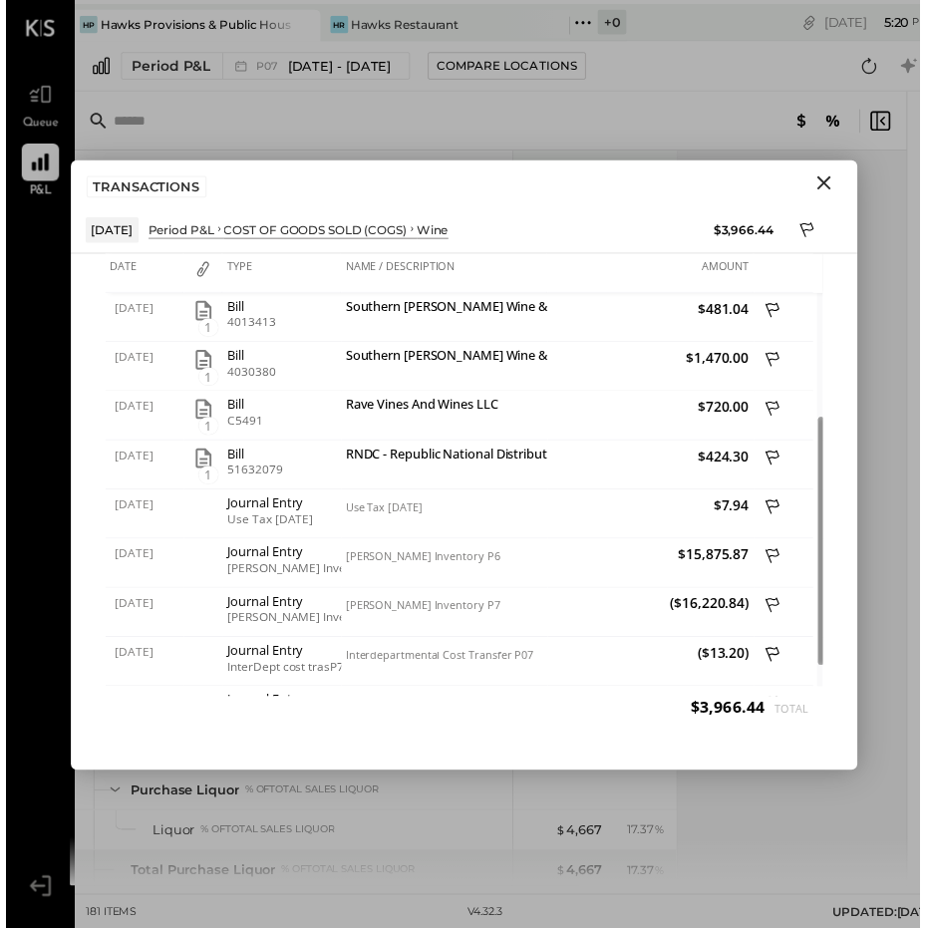
click at [825, 173] on icon "Close" at bounding box center [829, 185] width 24 height 24
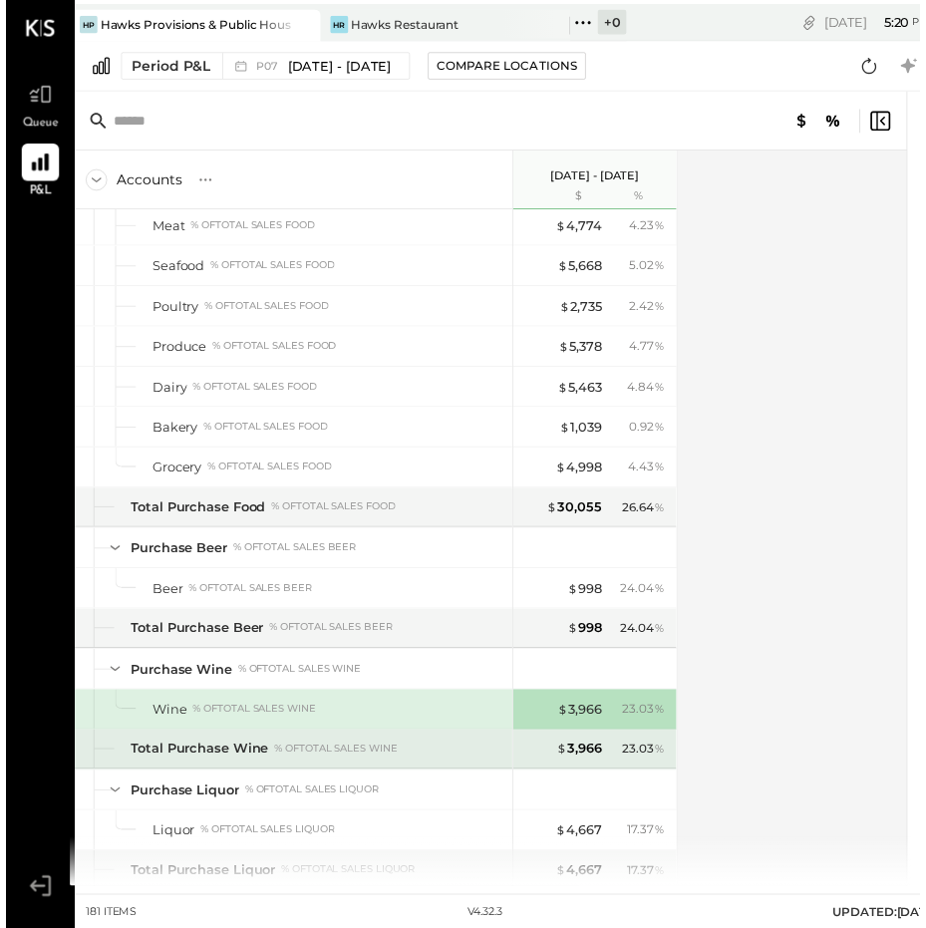
scroll to position [1793, 0]
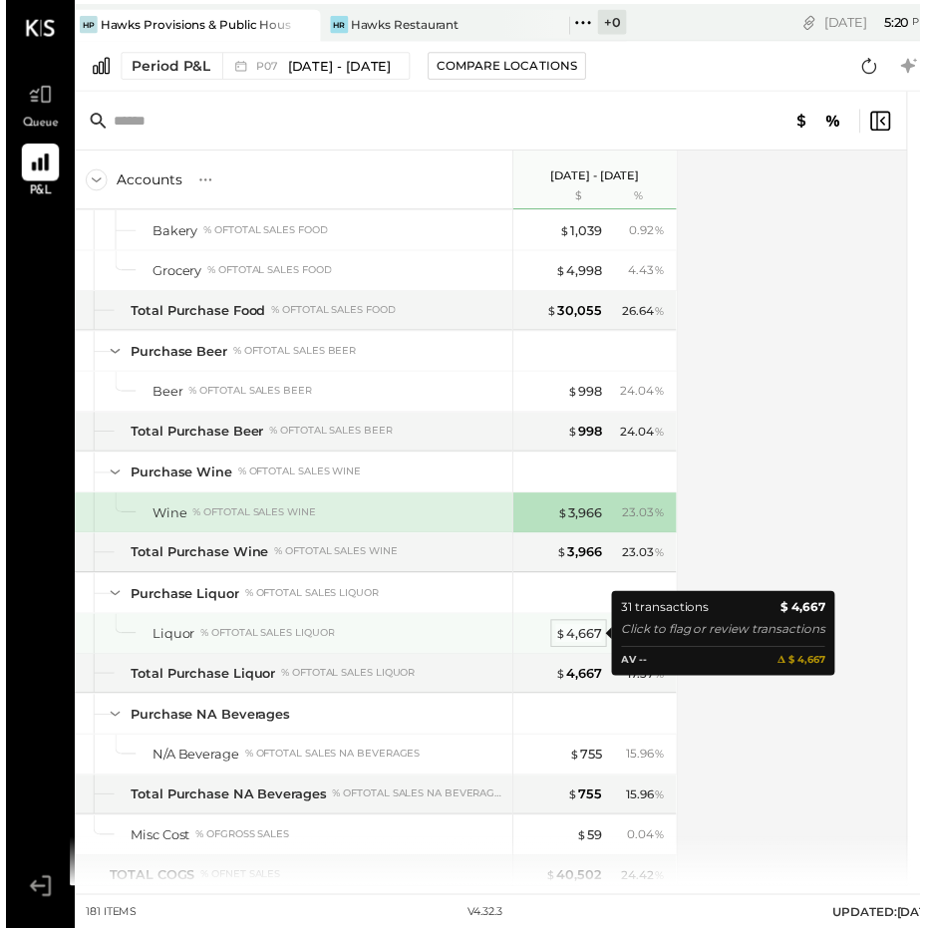
click at [588, 633] on div "$ 4,667" at bounding box center [580, 642] width 47 height 19
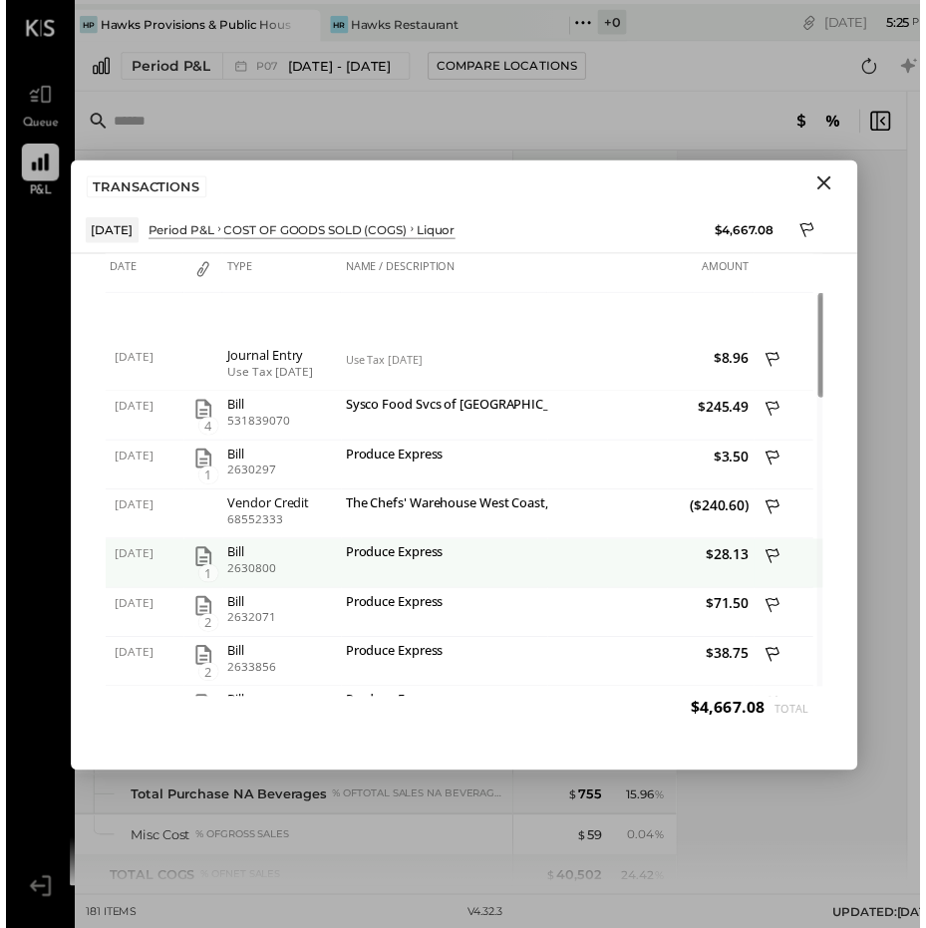
click at [193, 560] on icon "button" at bounding box center [200, 564] width 24 height 24
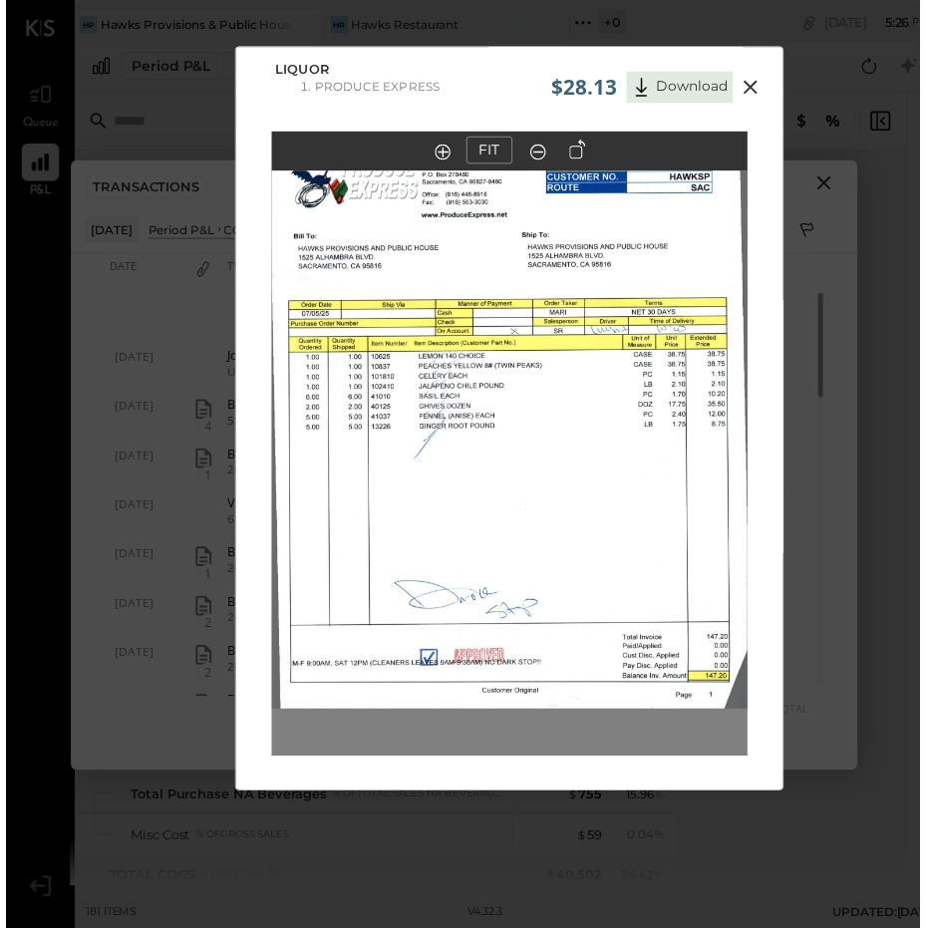
click at [750, 89] on icon at bounding box center [754, 89] width 14 height 14
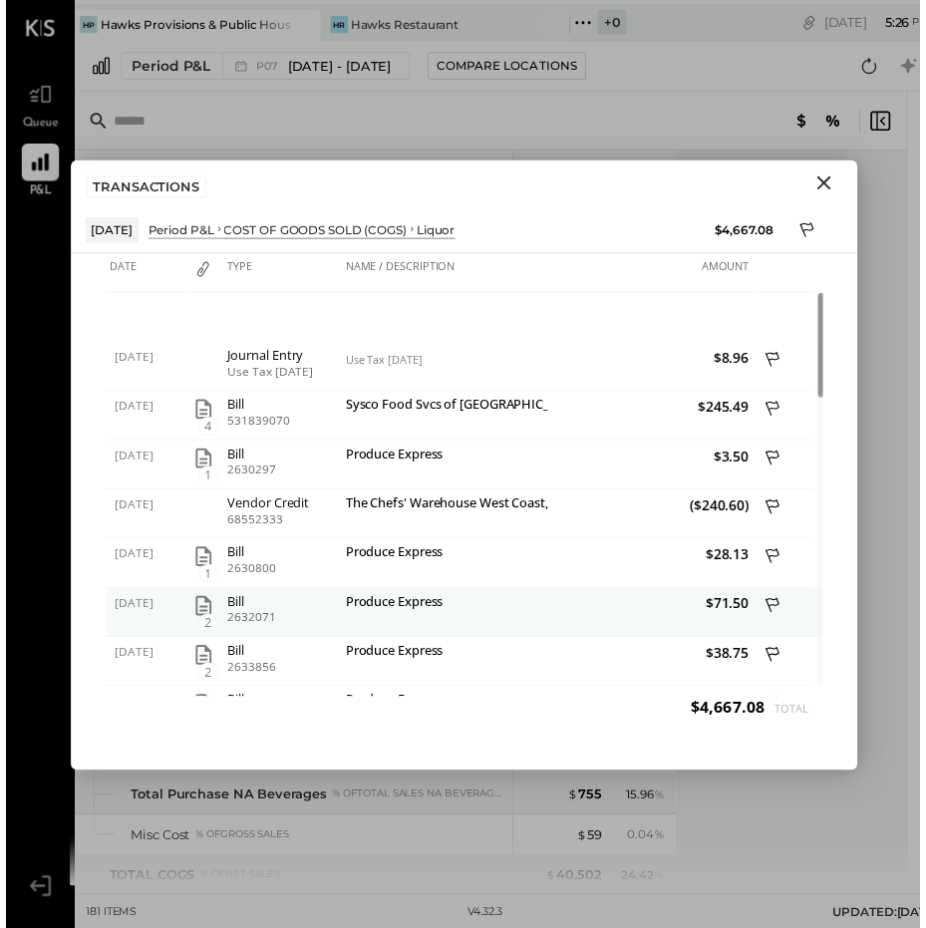
click at [195, 606] on icon "button" at bounding box center [200, 614] width 24 height 24
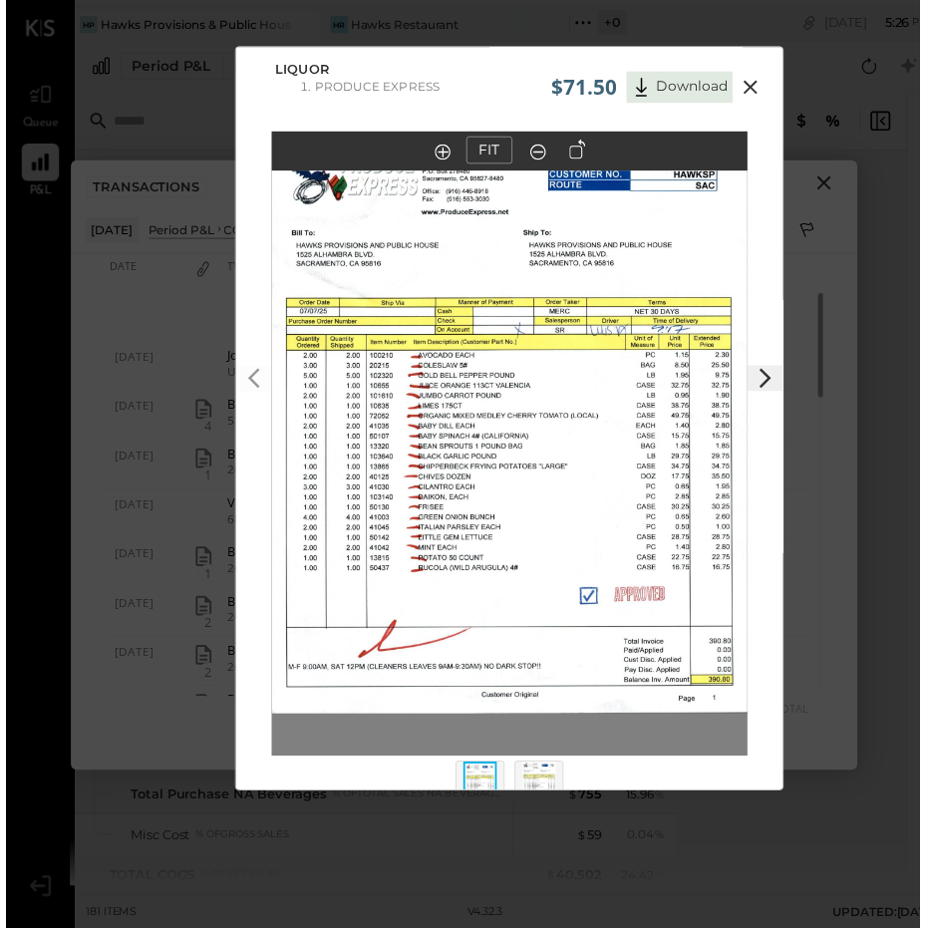
click at [750, 85] on icon at bounding box center [754, 89] width 24 height 24
